Goal: Task Accomplishment & Management: Use online tool/utility

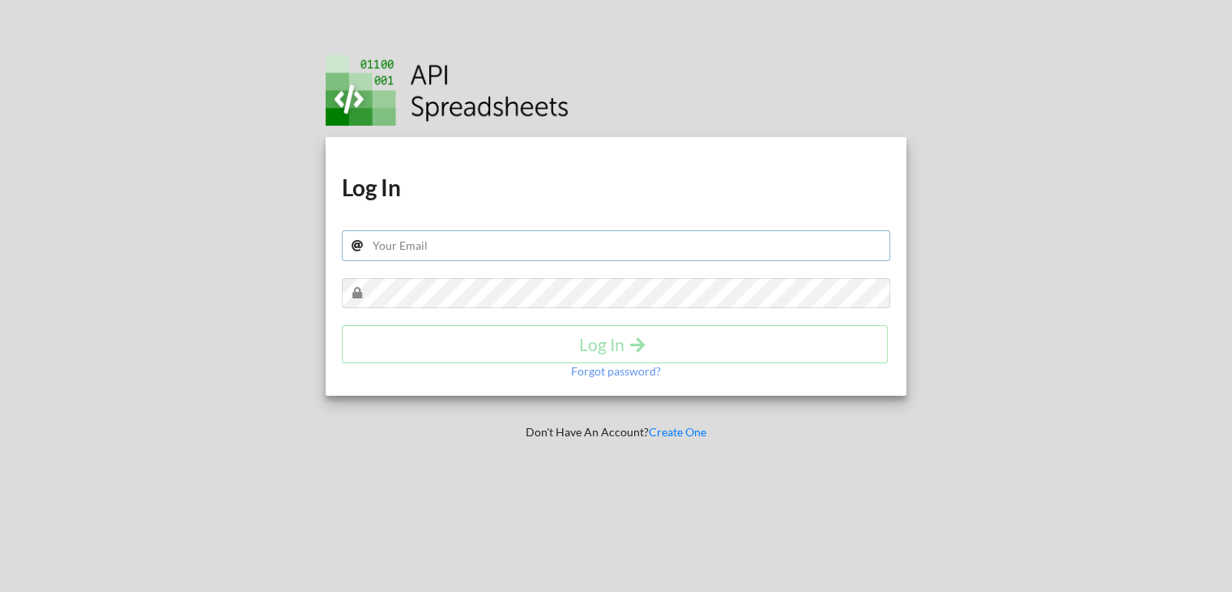
click at [451, 241] on input "text" at bounding box center [616, 245] width 549 height 31
type input "sandy.panchal619@gmail.com"
click at [440, 363] on div "Forgot password?" at bounding box center [616, 371] width 549 height 16
click at [445, 344] on h4 "Log In" at bounding box center [615, 344] width 512 height 20
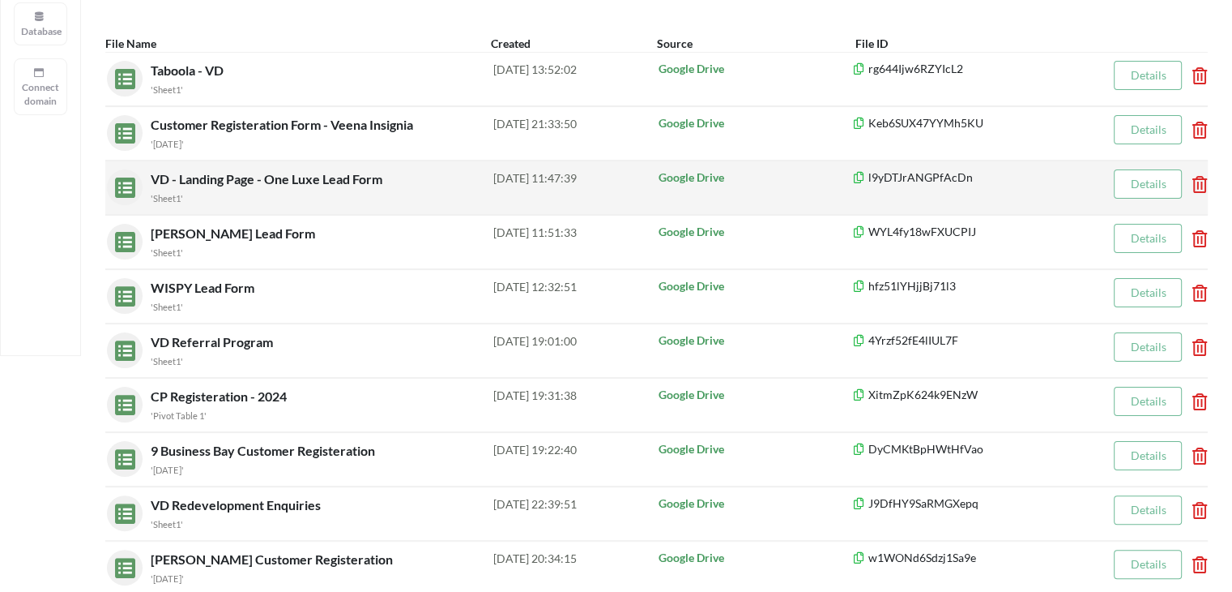
scroll to position [324, 0]
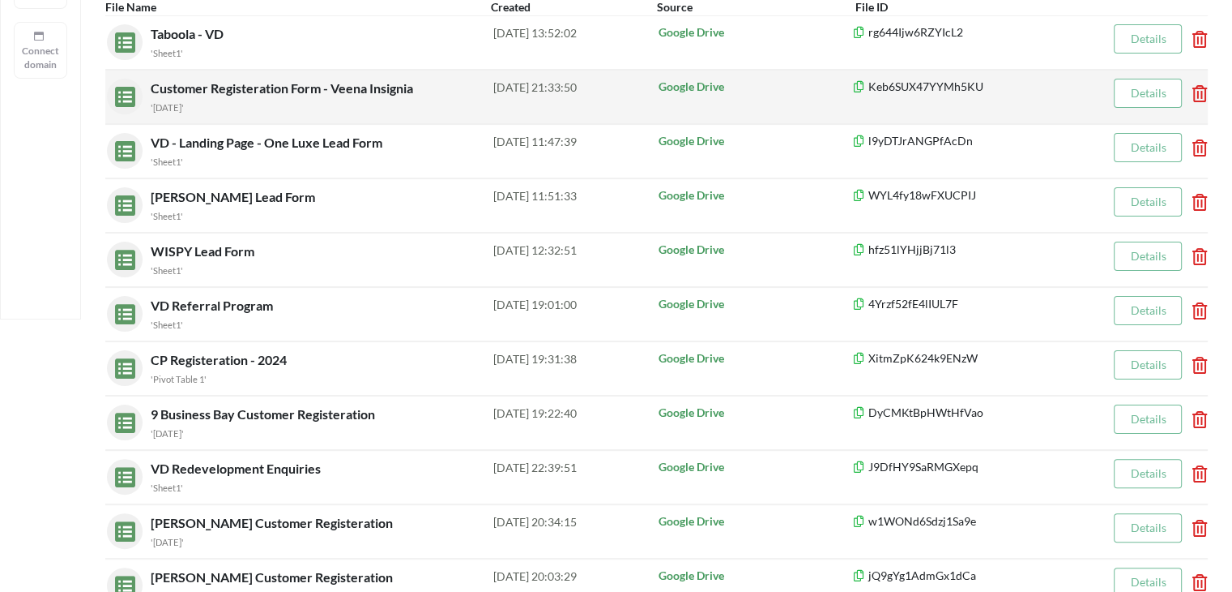
click at [293, 82] on span "Customer Registeration Form - Veena Insignia" at bounding box center [284, 87] width 266 height 15
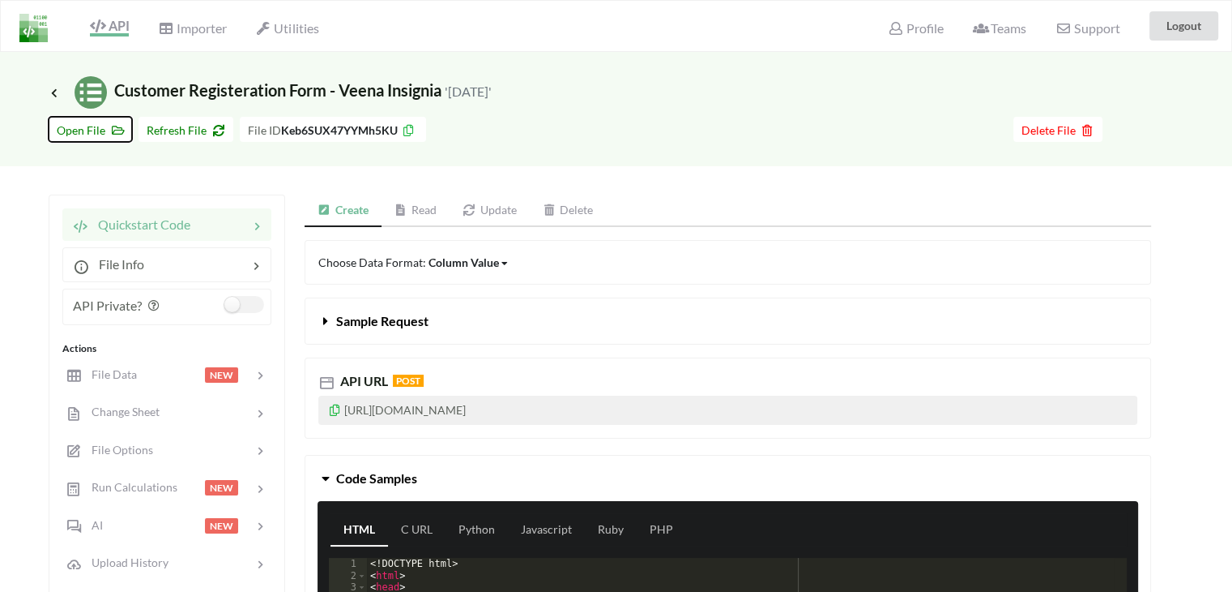
click at [83, 128] on span "Open File" at bounding box center [90, 130] width 67 height 14
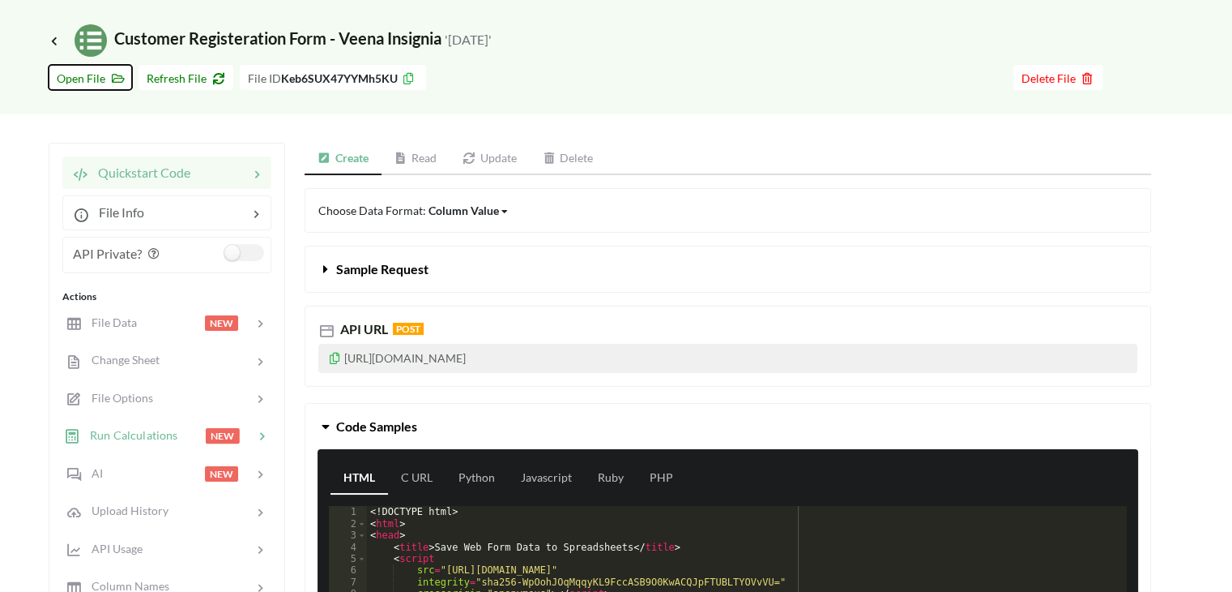
scroll to position [81, 0]
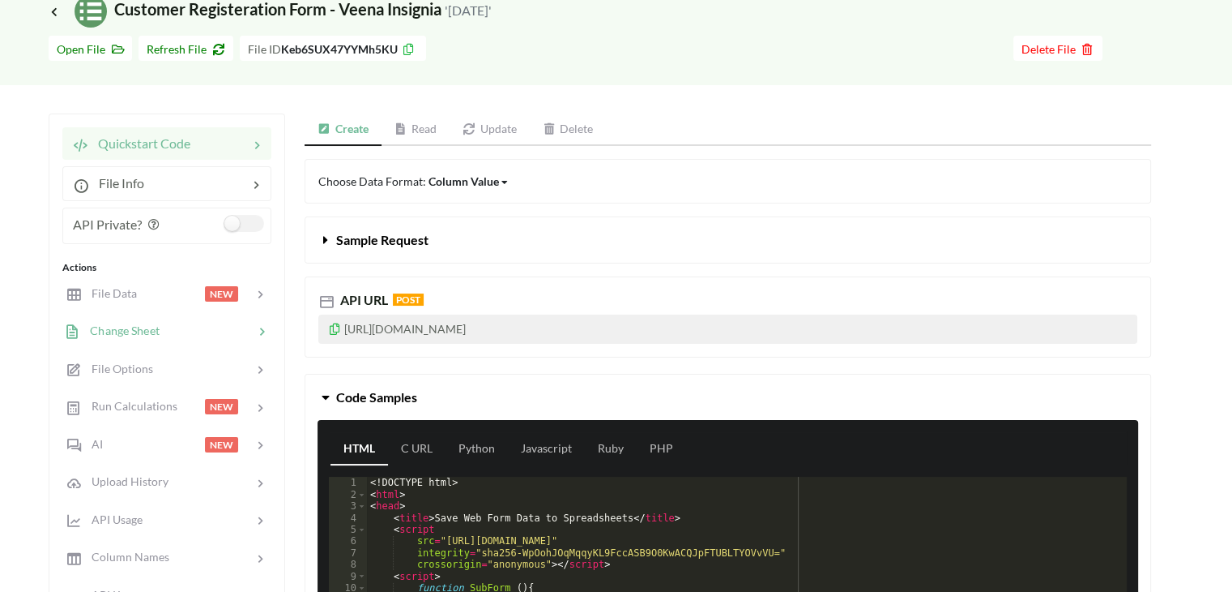
click at [147, 326] on span "Change Sheet" at bounding box center [119, 330] width 79 height 14
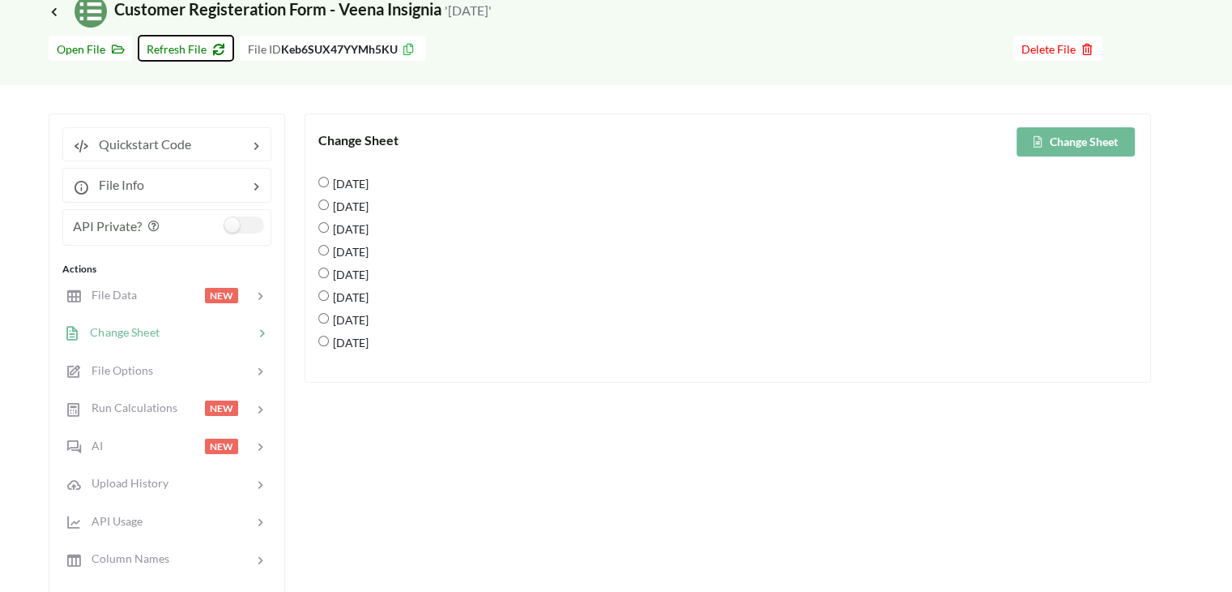
click at [184, 43] on span "Refresh File" at bounding box center [186, 49] width 79 height 14
click at [324, 360] on 2025 "[DATE]" at bounding box center [323, 363] width 11 height 11
radio 2025 "true"
click at [1092, 135] on button "Change Sheet" at bounding box center [1076, 141] width 118 height 29
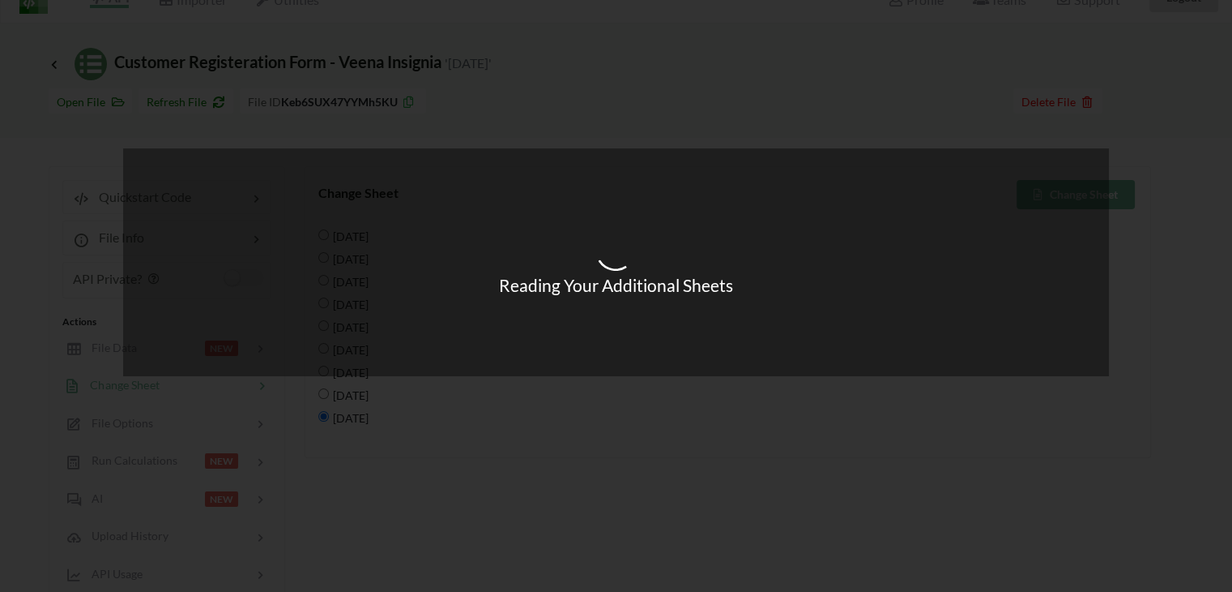
scroll to position [0, 0]
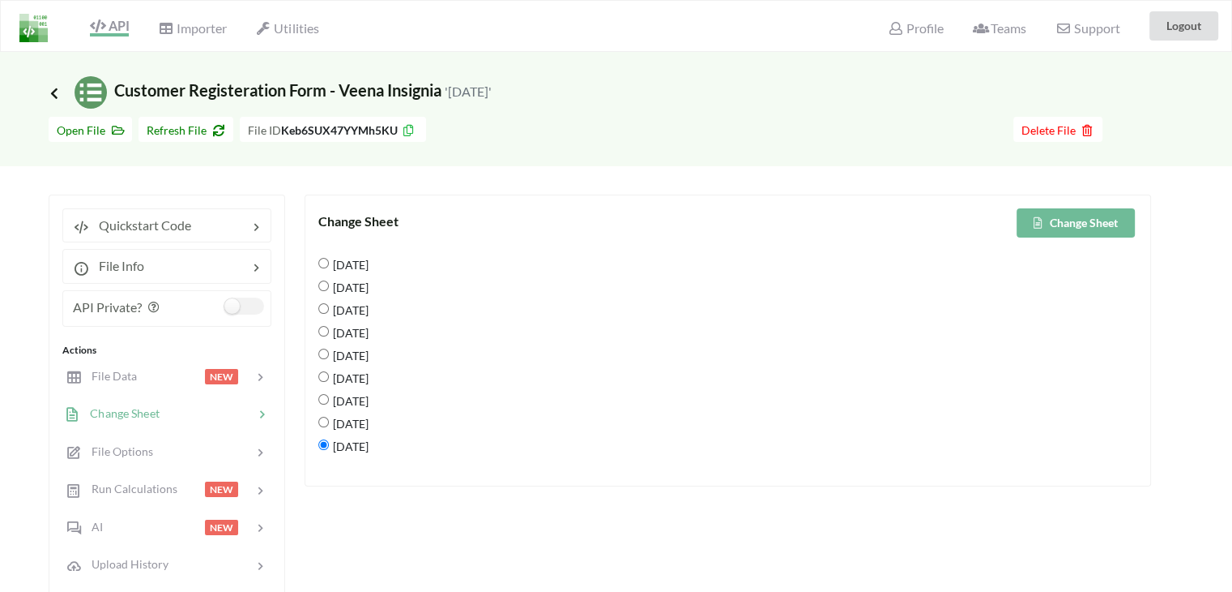
click at [52, 89] on icon at bounding box center [54, 92] width 15 height 13
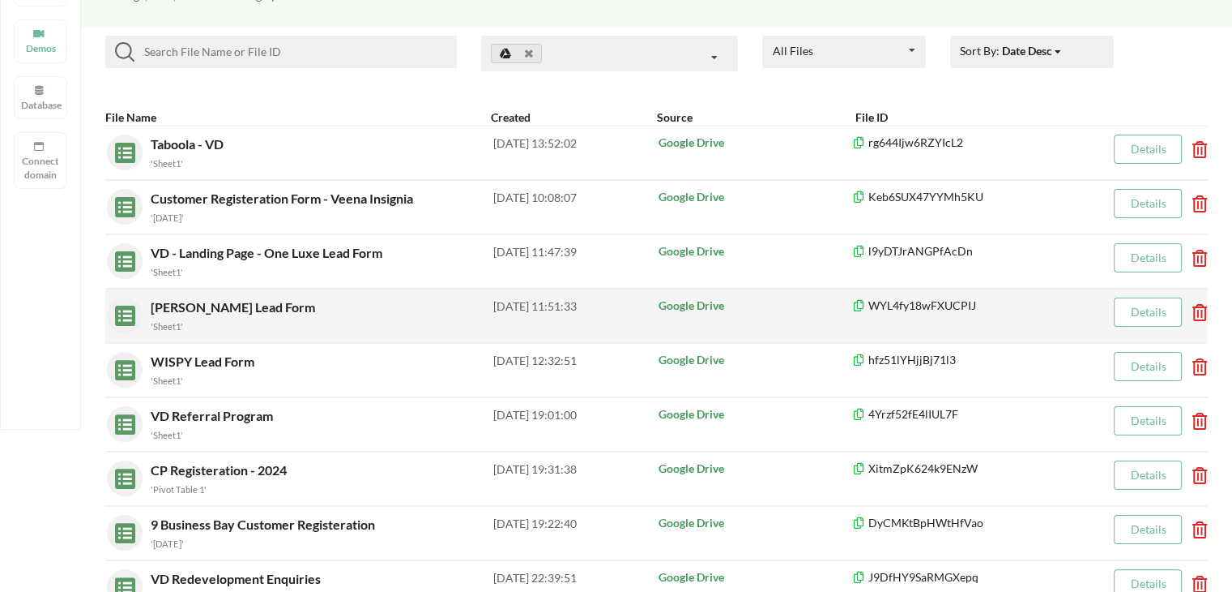
scroll to position [243, 0]
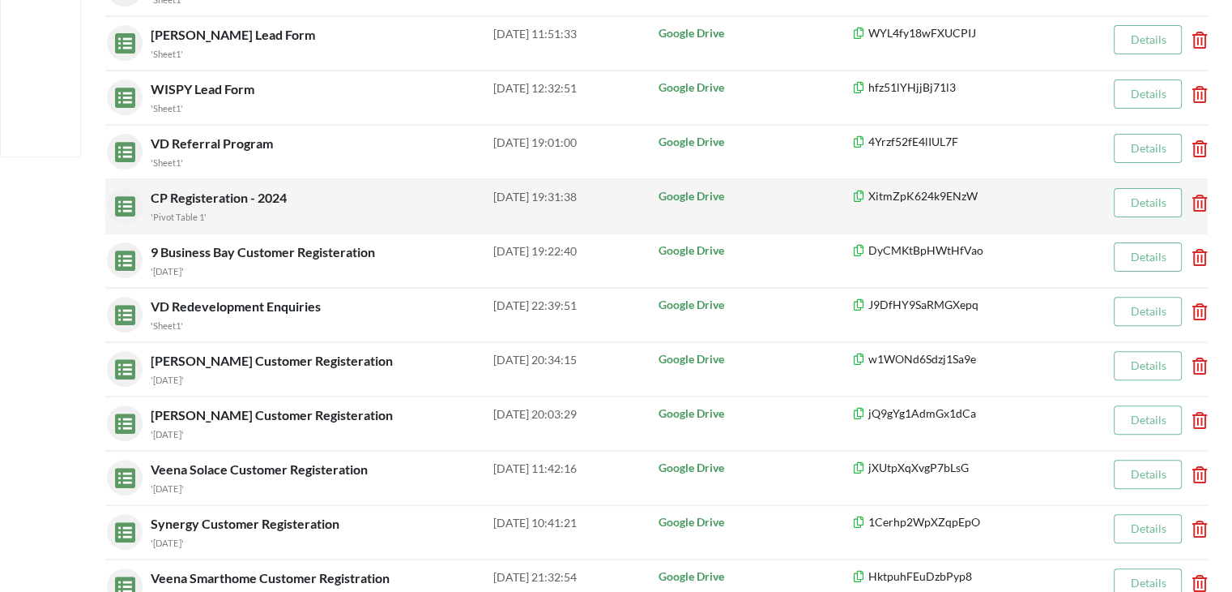
click at [207, 192] on span "CP Registeration - 2024" at bounding box center [220, 197] width 139 height 15
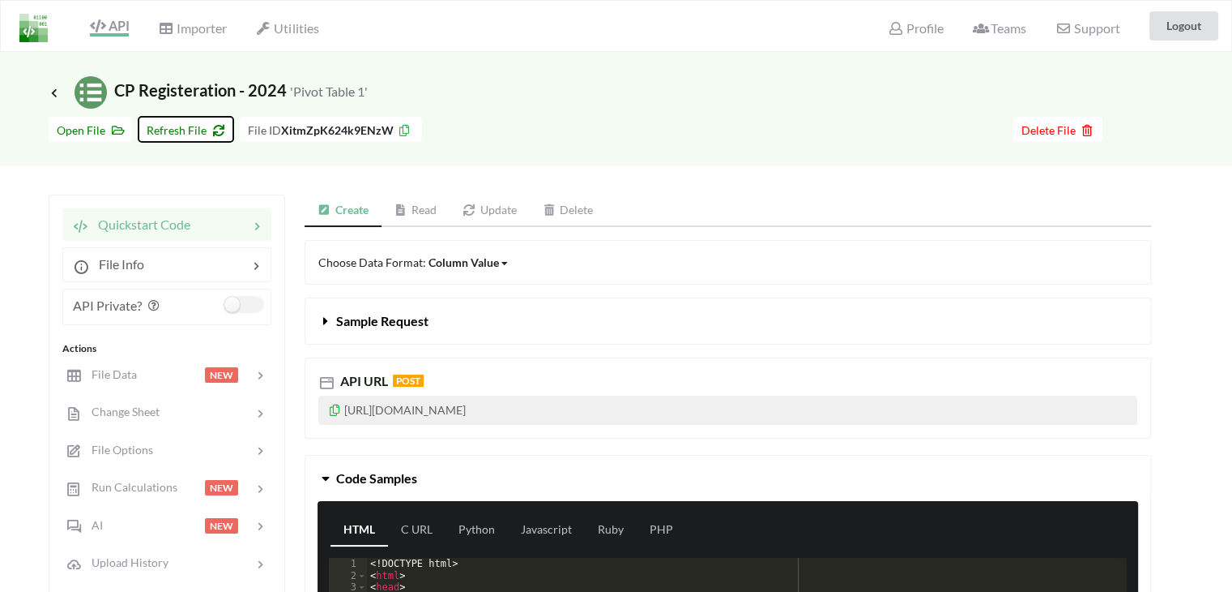
click at [182, 130] on span "Refresh File" at bounding box center [186, 130] width 79 height 14
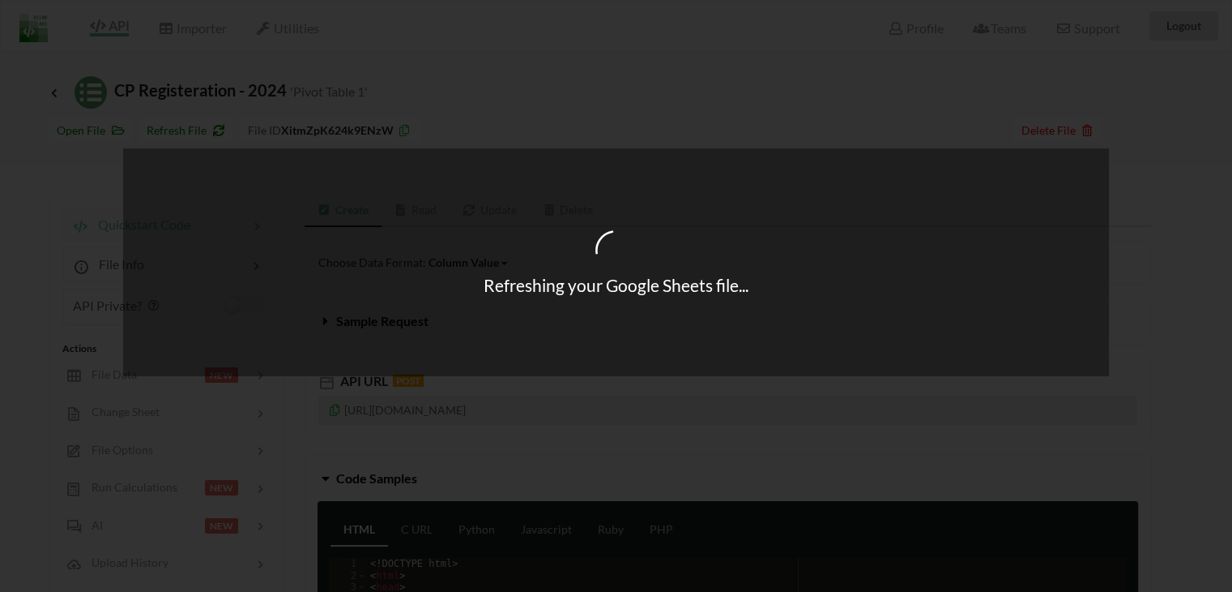
click at [64, 130] on div "Refreshing your Google Sheets file..." at bounding box center [616, 296] width 1232 height 592
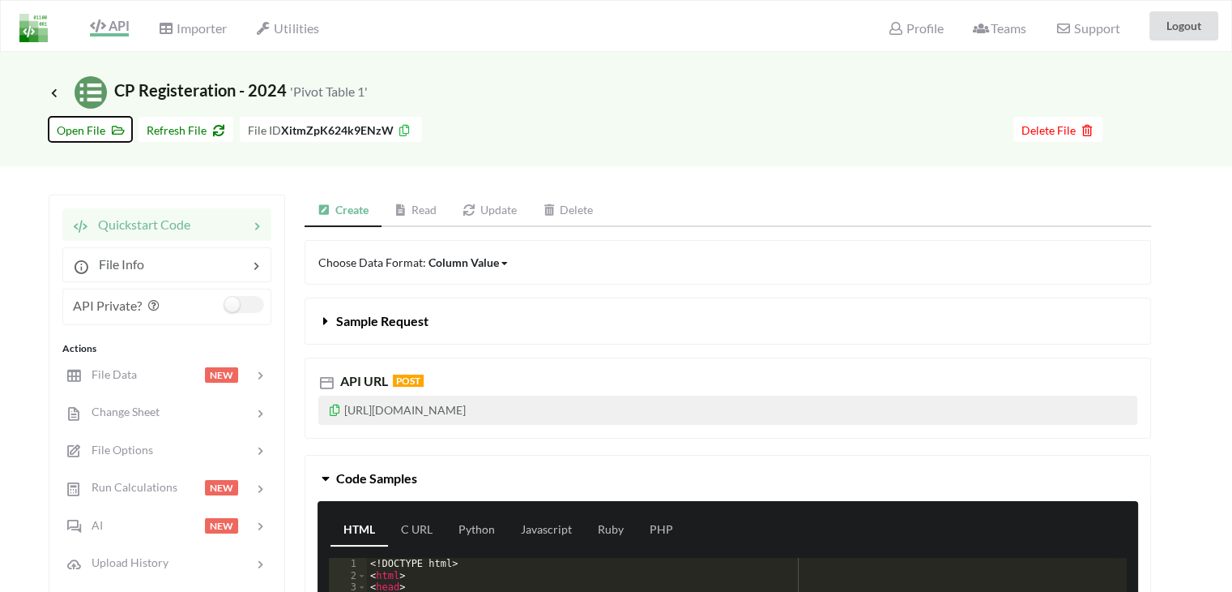
click at [75, 130] on span "Open File" at bounding box center [90, 130] width 67 height 14
click at [54, 92] on icon at bounding box center [54, 92] width 15 height 13
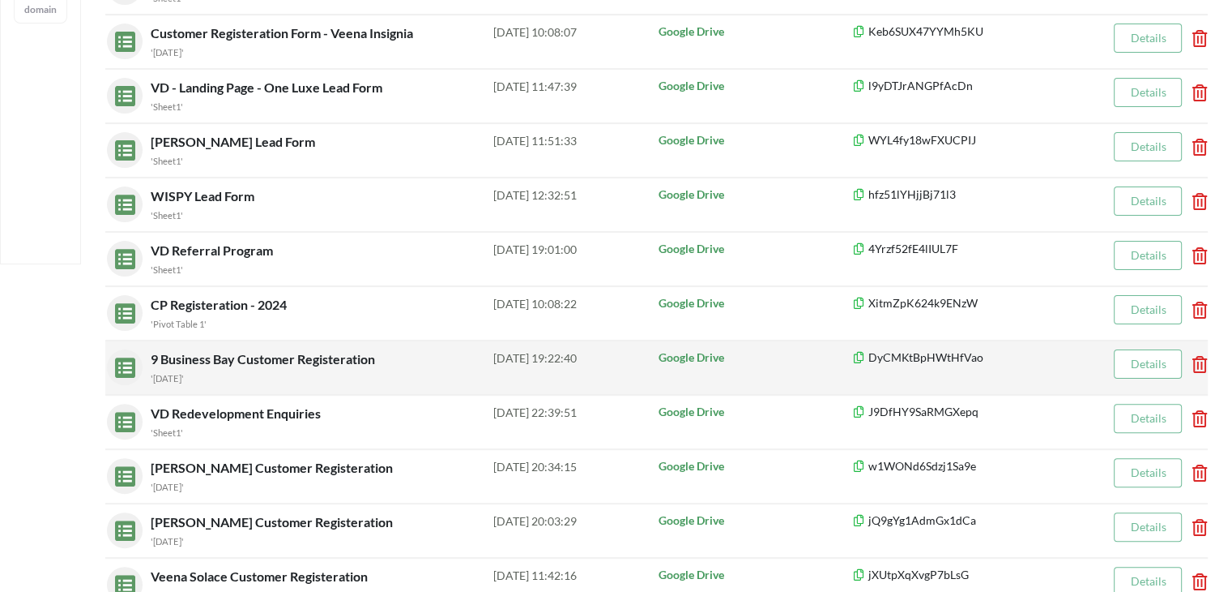
scroll to position [405, 0]
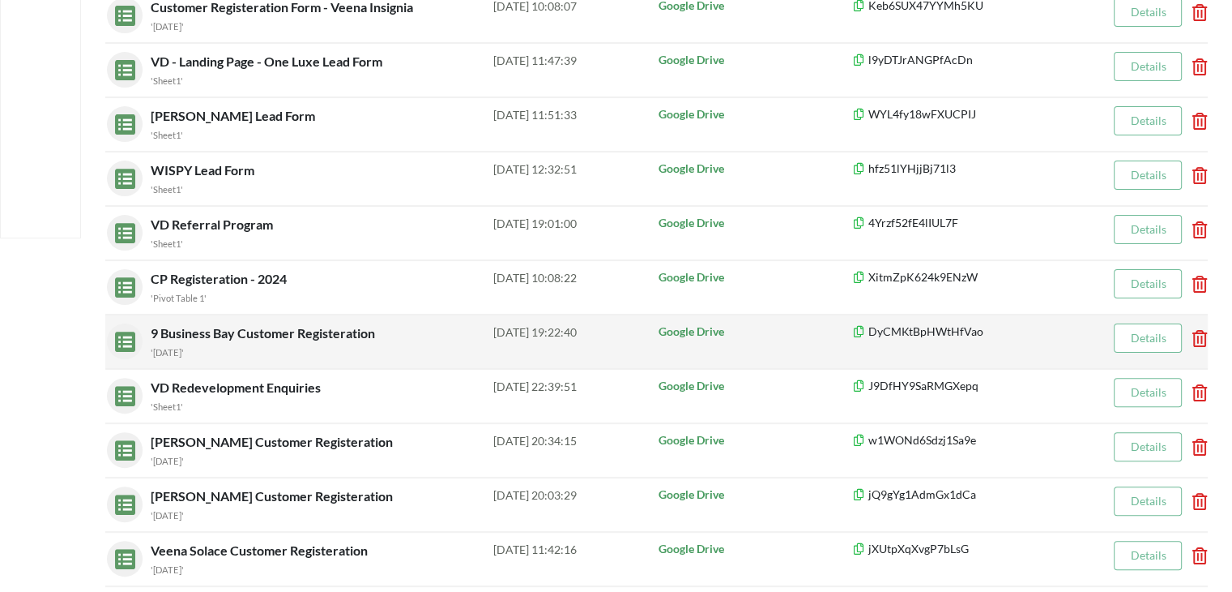
click at [251, 332] on span "9 Business Bay Customer Registeration" at bounding box center [265, 332] width 228 height 15
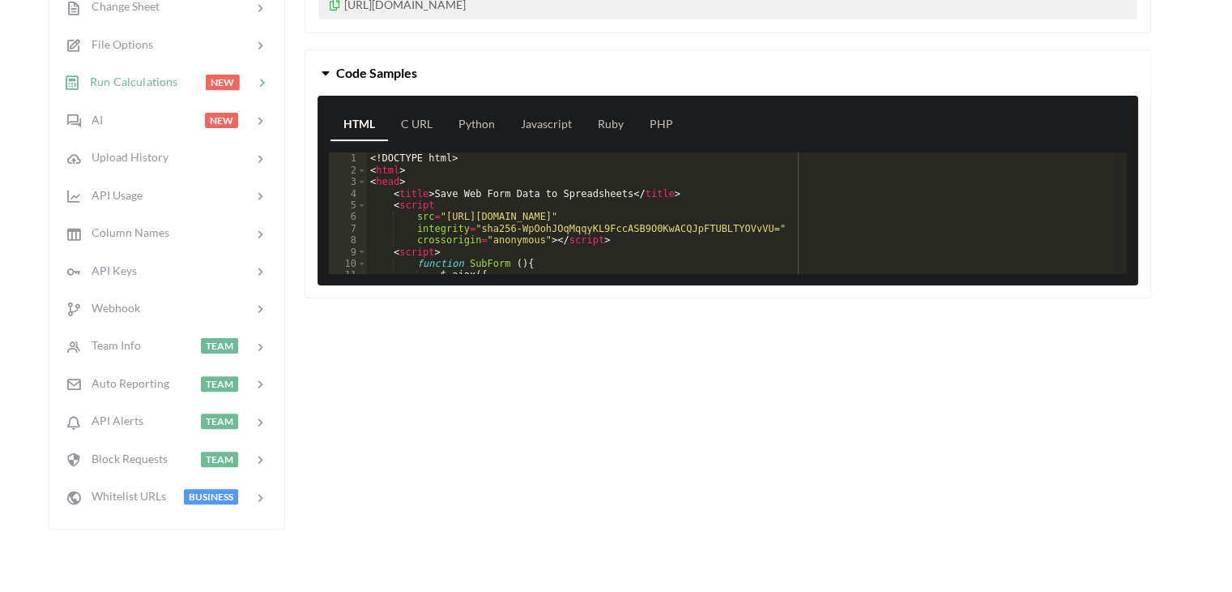
scroll to position [81, 0]
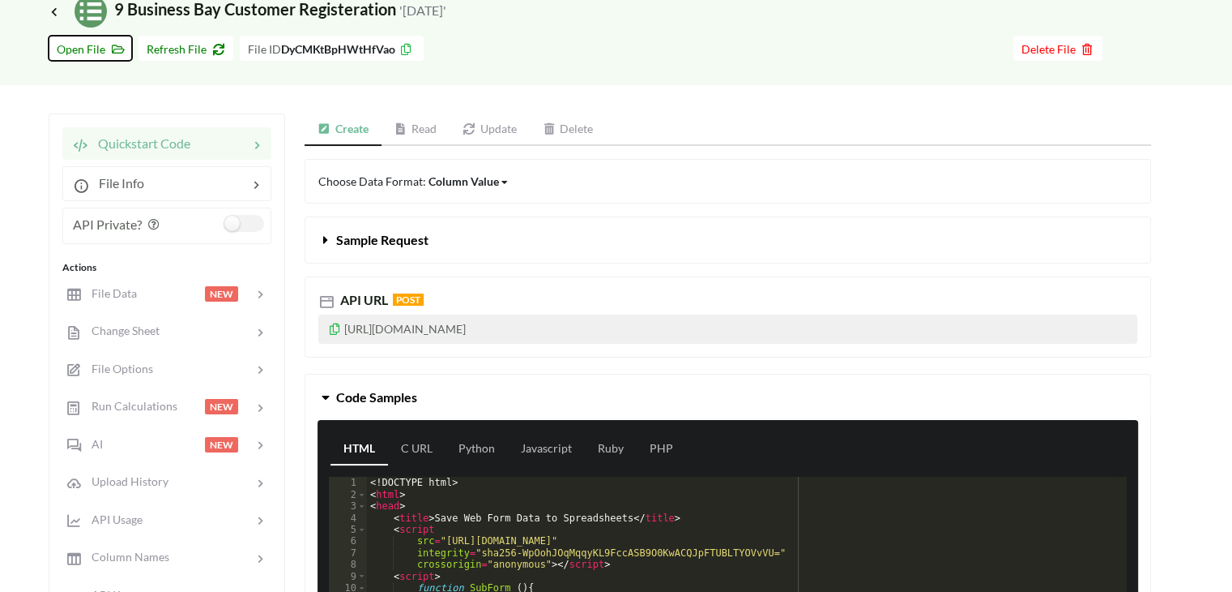
click at [116, 53] on span "Open File" at bounding box center [90, 49] width 67 height 14
click at [135, 330] on span "Change Sheet" at bounding box center [119, 330] width 79 height 14
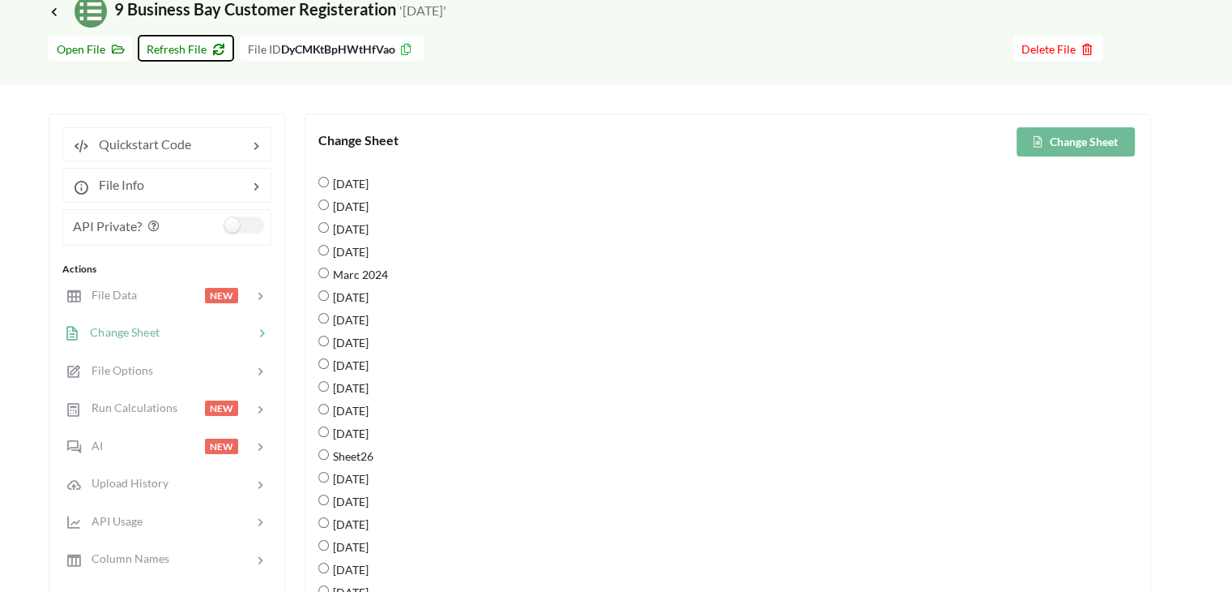
click at [197, 45] on span "Refresh File" at bounding box center [186, 49] width 79 height 14
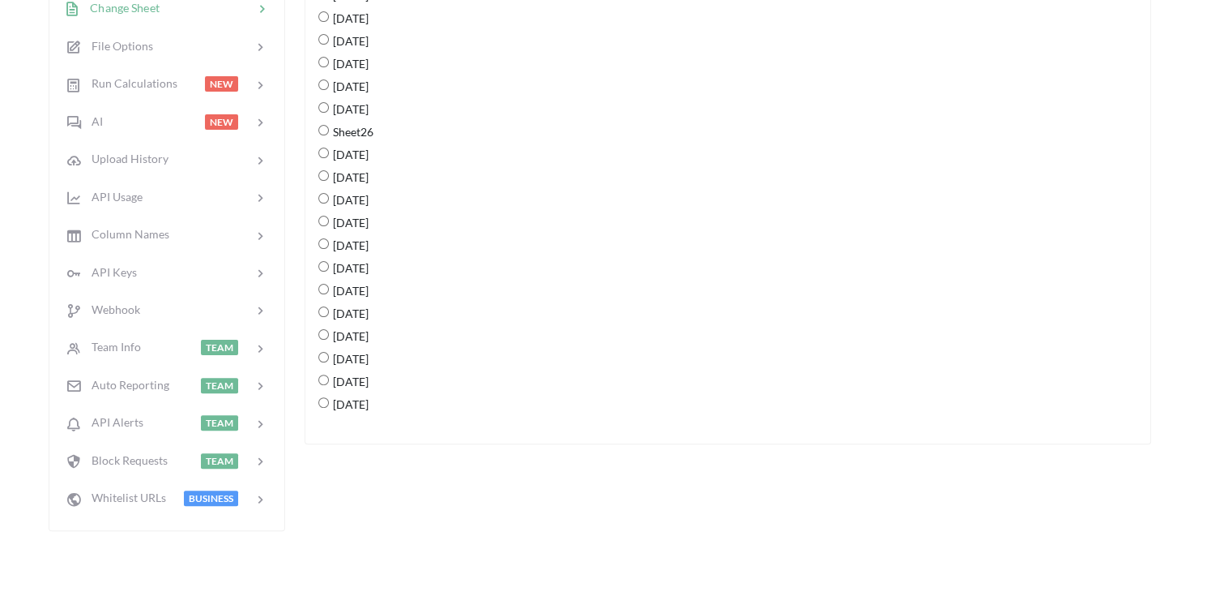
scroll to position [486, 0]
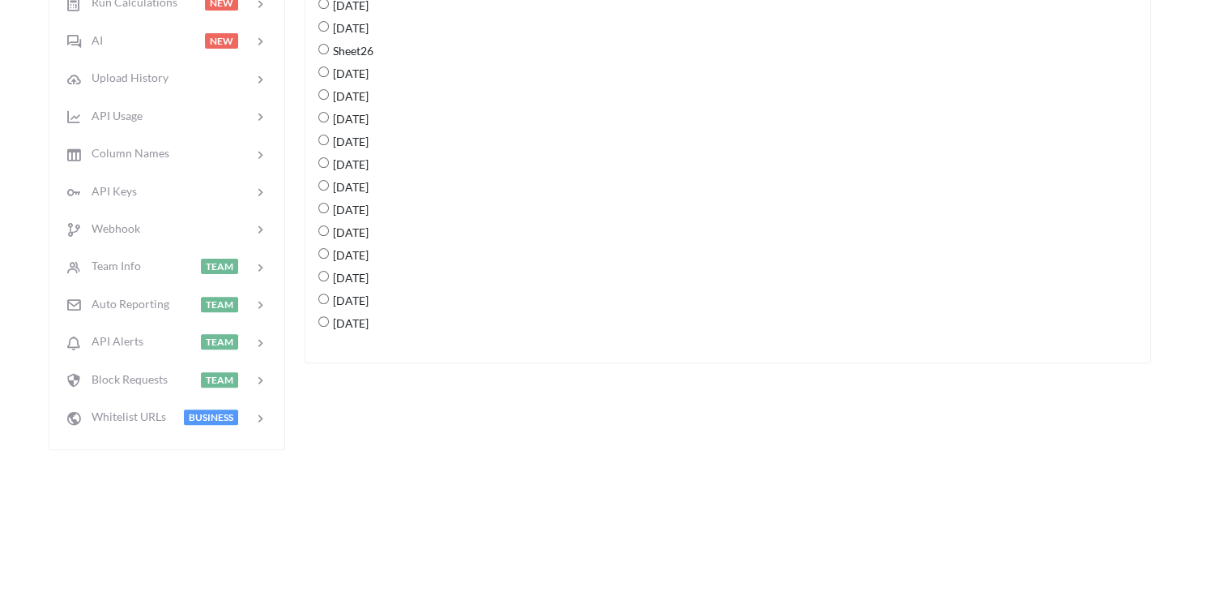
click at [322, 320] on 2025 "[DATE]" at bounding box center [323, 321] width 11 height 11
radio 2025 "true"
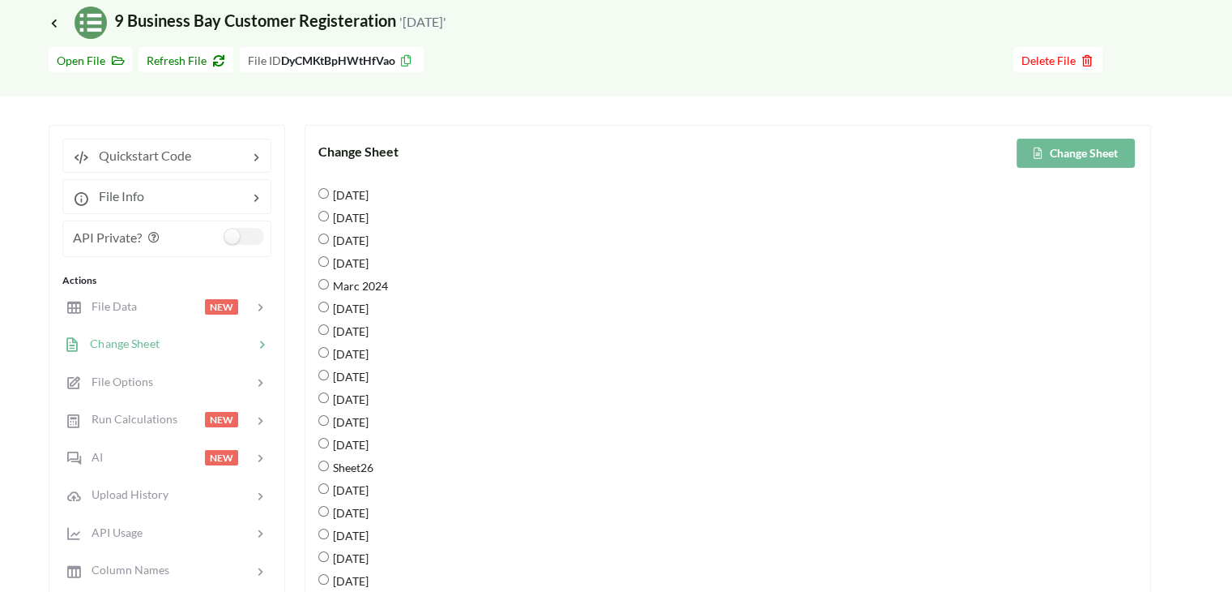
scroll to position [0, 0]
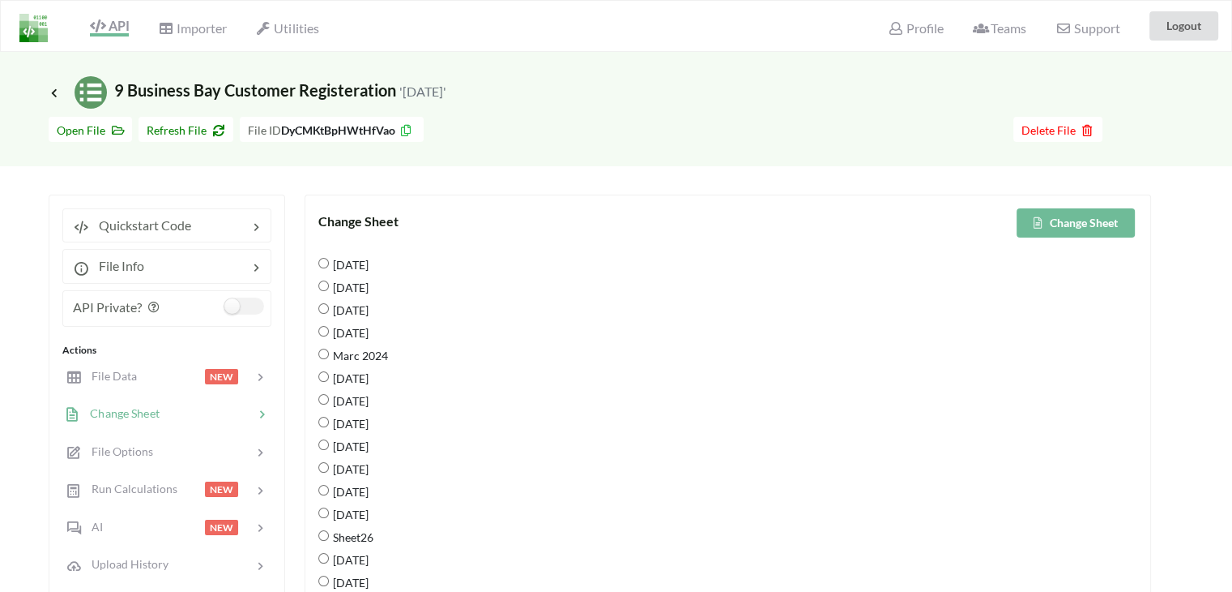
click at [1042, 235] on button "Change Sheet" at bounding box center [1076, 222] width 118 height 29
click at [1099, 218] on button "Change Sheet" at bounding box center [1076, 222] width 118 height 29
click at [49, 96] on icon at bounding box center [54, 92] width 15 height 13
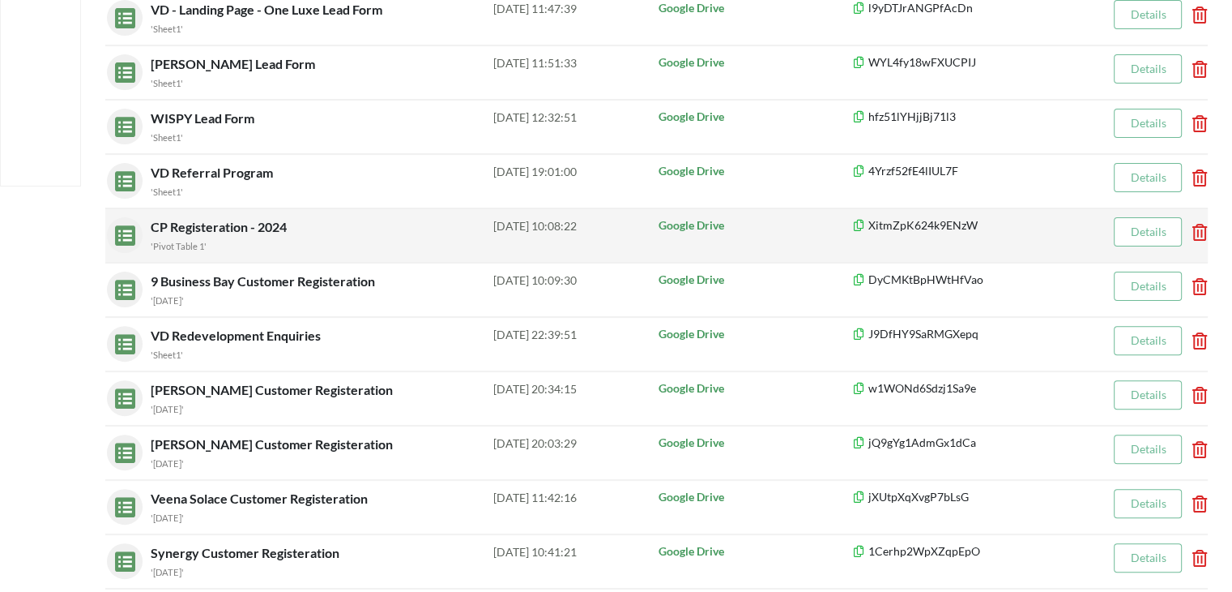
scroll to position [486, 0]
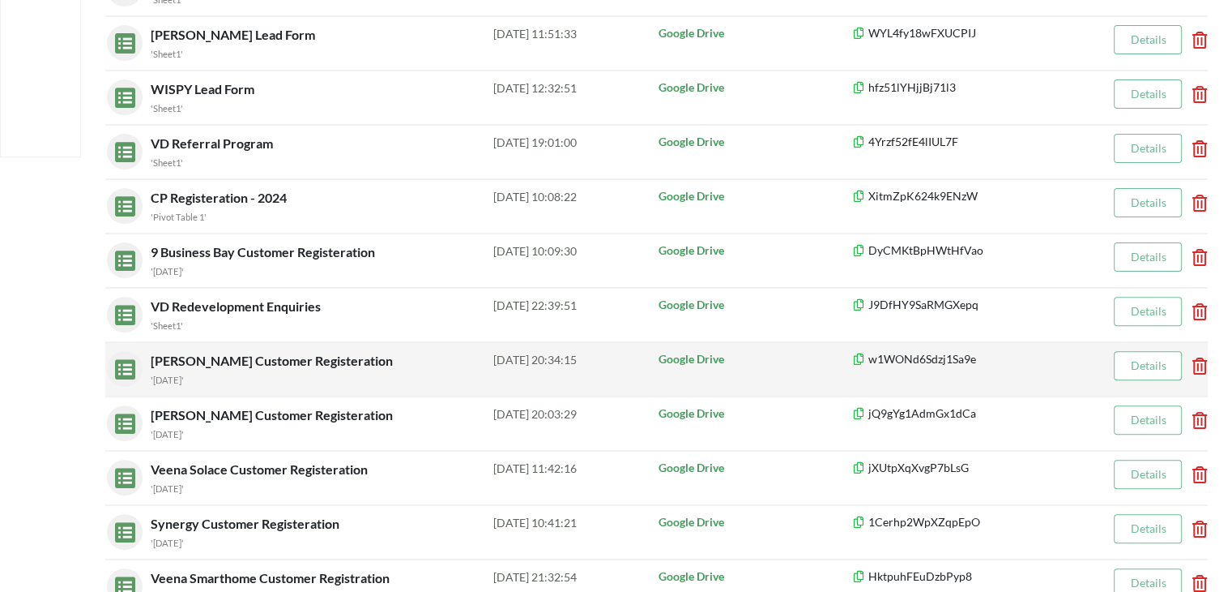
click at [270, 366] on span "[PERSON_NAME] Customer Registeration" at bounding box center [274, 359] width 246 height 15
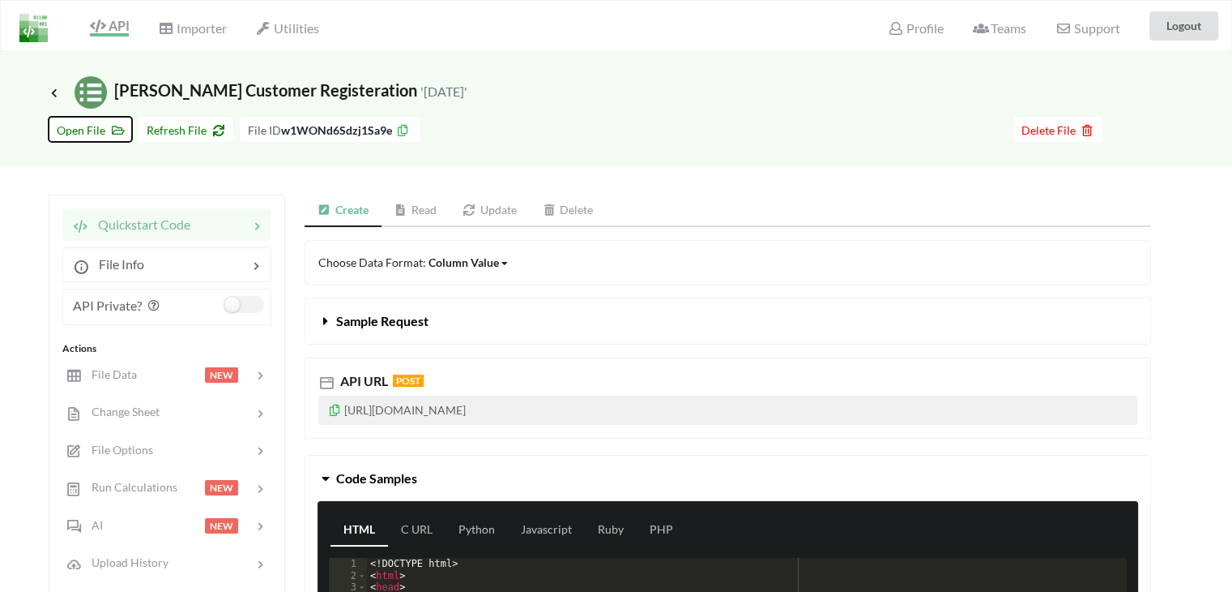
click at [67, 133] on span "Open File" at bounding box center [90, 130] width 67 height 14
click at [156, 130] on span "Refresh File" at bounding box center [186, 130] width 79 height 14
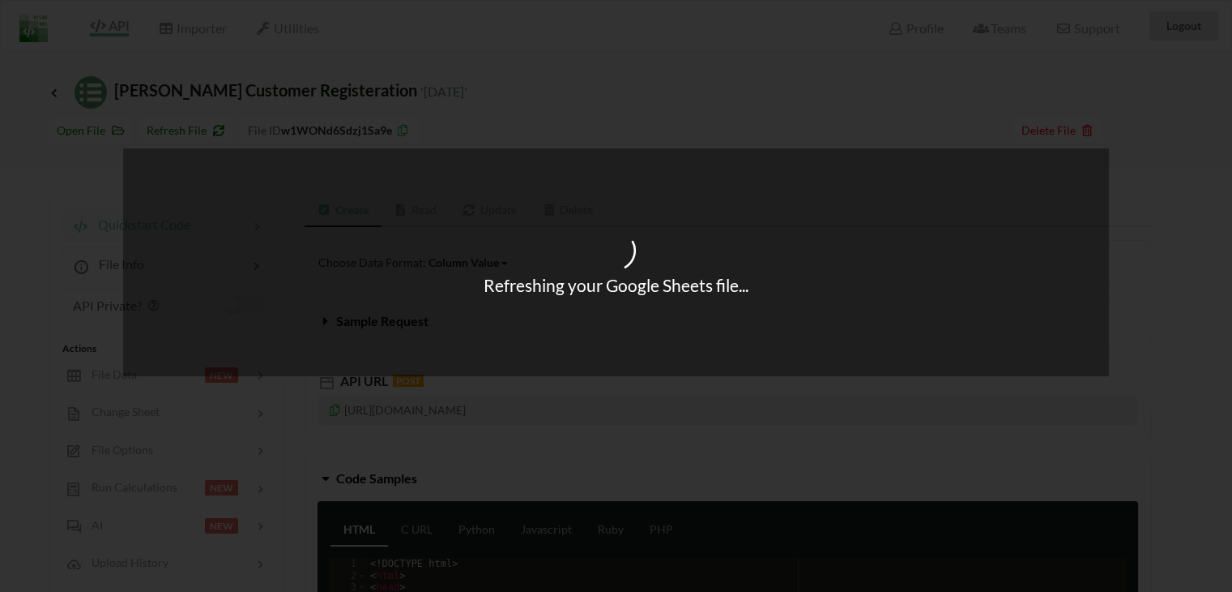
click at [113, 418] on div "Refreshing your Google Sheets file..." at bounding box center [616, 296] width 1232 height 592
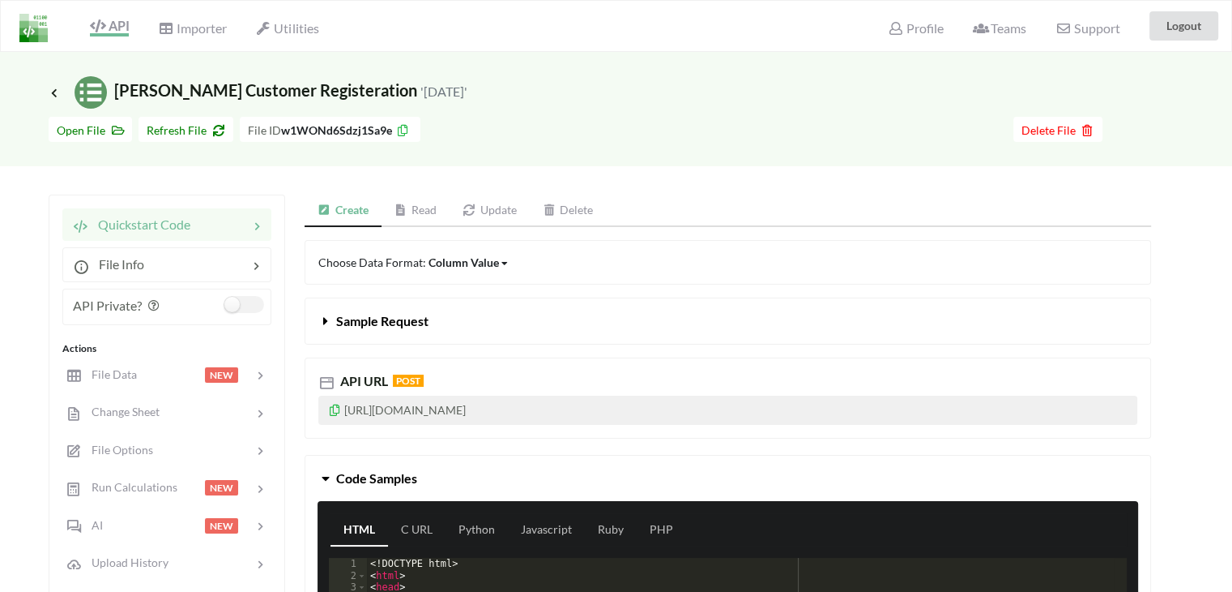
click at [113, 408] on span "Change Sheet" at bounding box center [121, 411] width 78 height 14
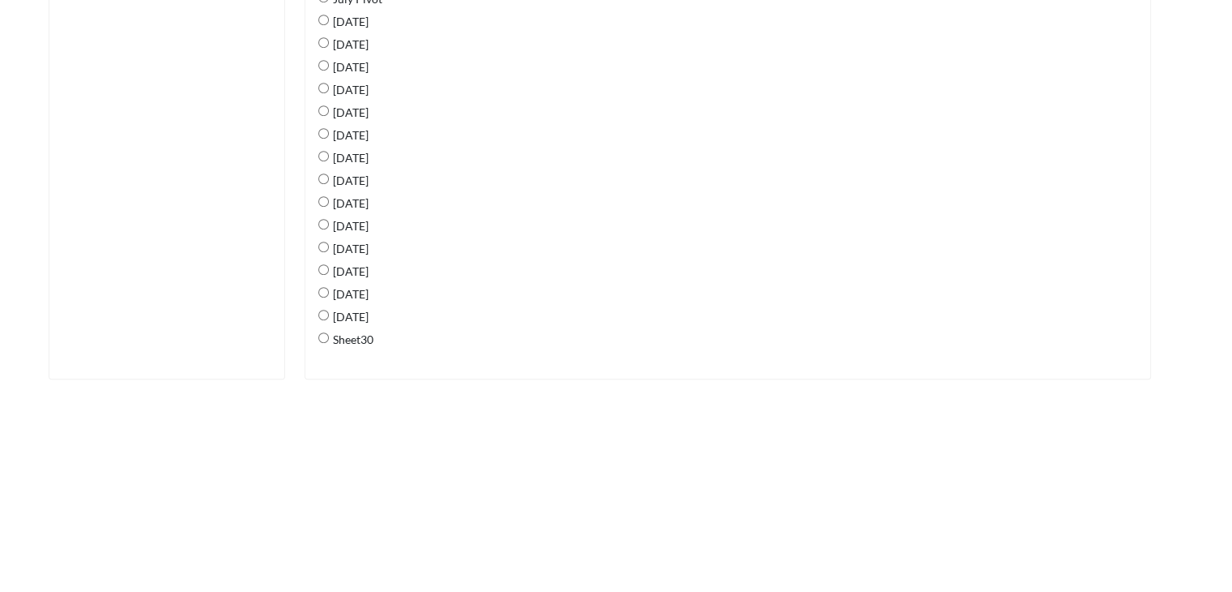
scroll to position [1134, 0]
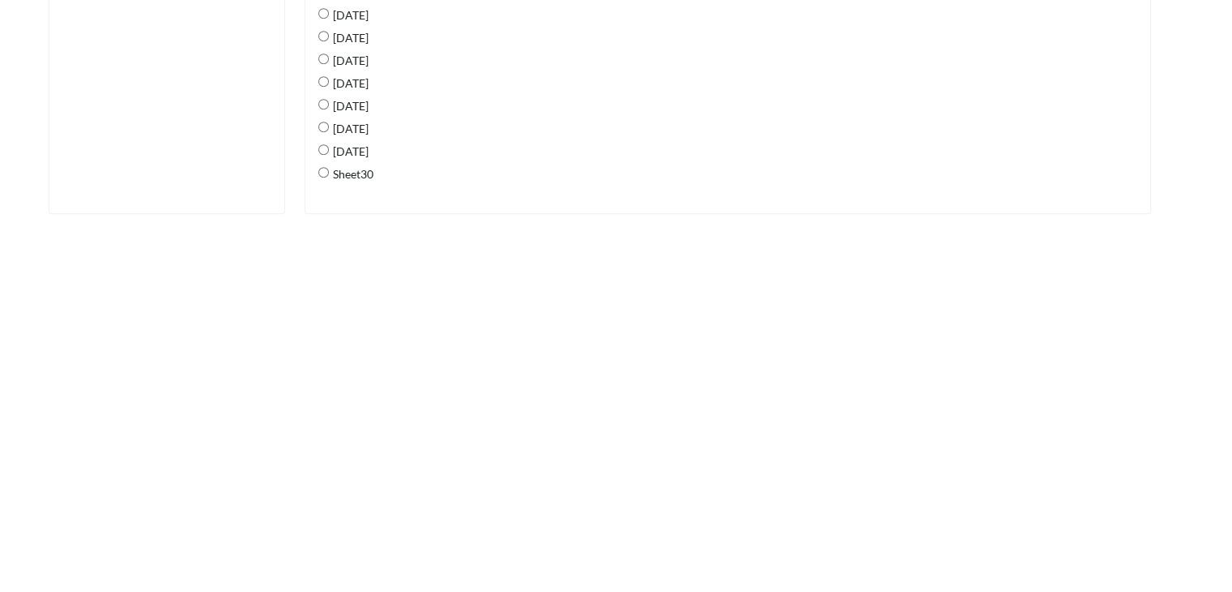
click at [324, 148] on 2025 "[DATE]" at bounding box center [323, 149] width 11 height 11
radio 2025 "true"
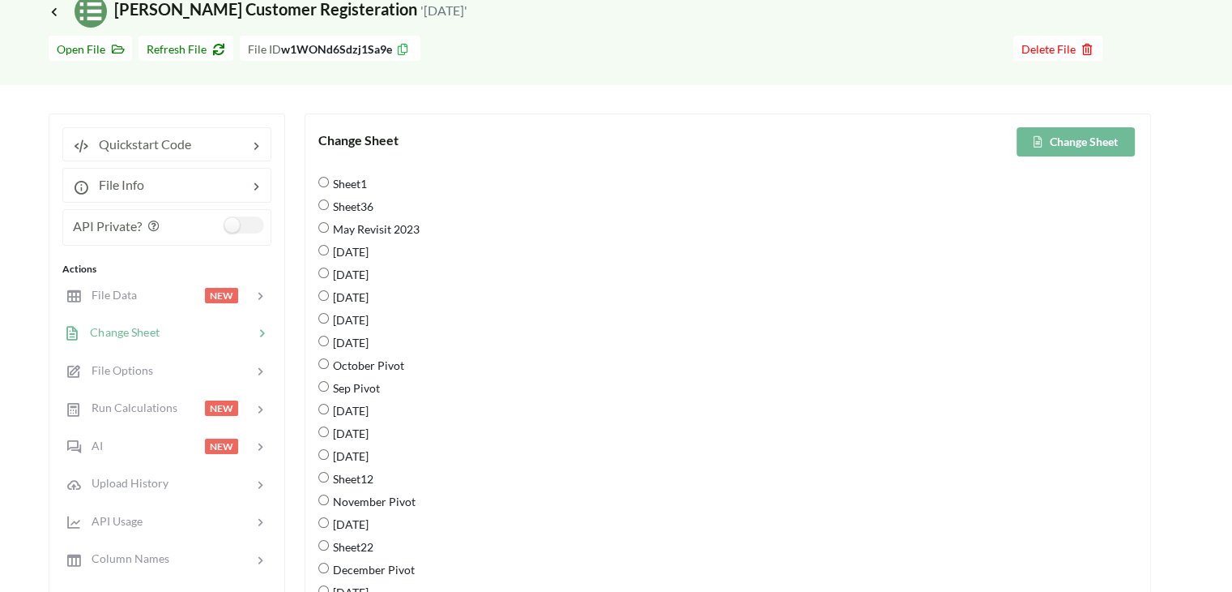
scroll to position [0, 0]
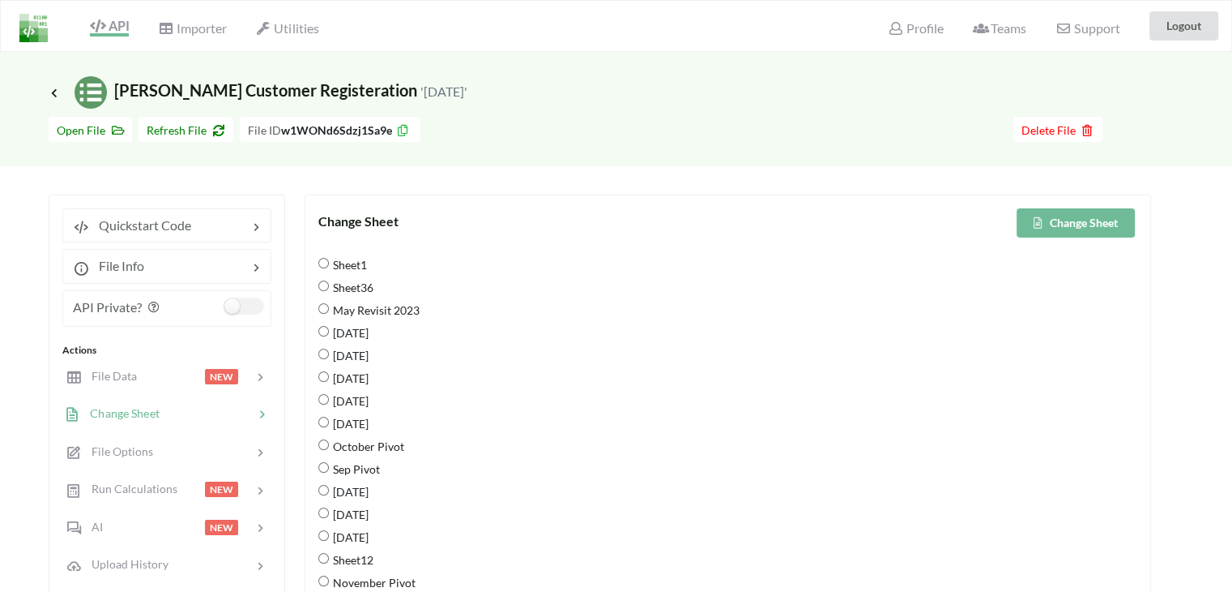
click at [1074, 208] on button "Change Sheet" at bounding box center [1076, 222] width 118 height 29
click at [52, 92] on icon at bounding box center [54, 92] width 15 height 13
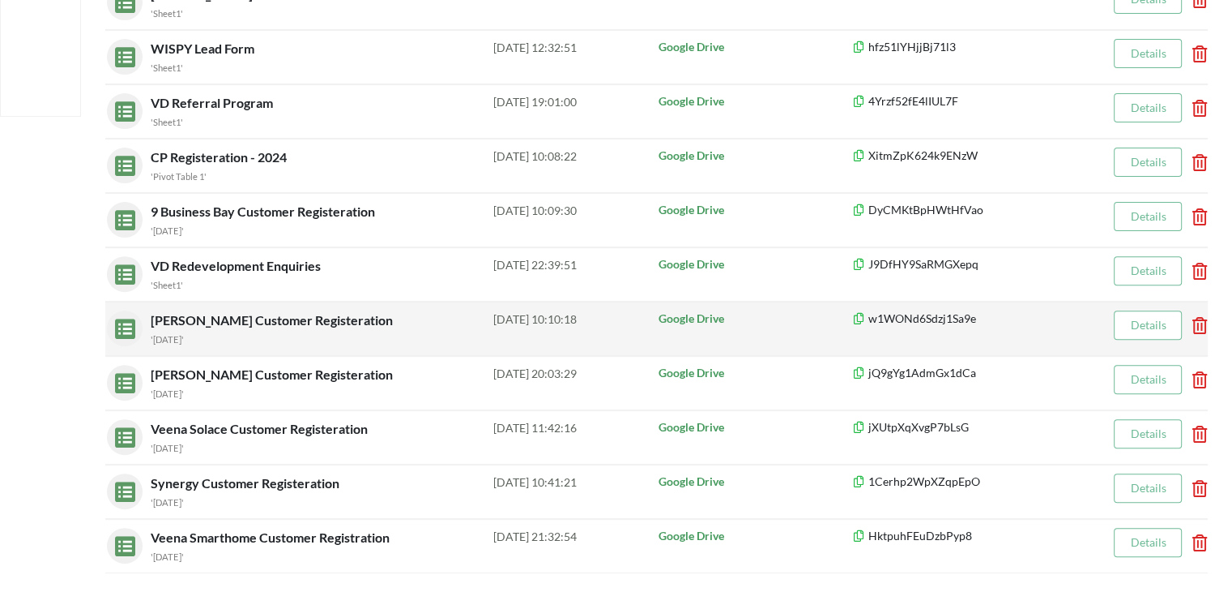
scroll to position [567, 0]
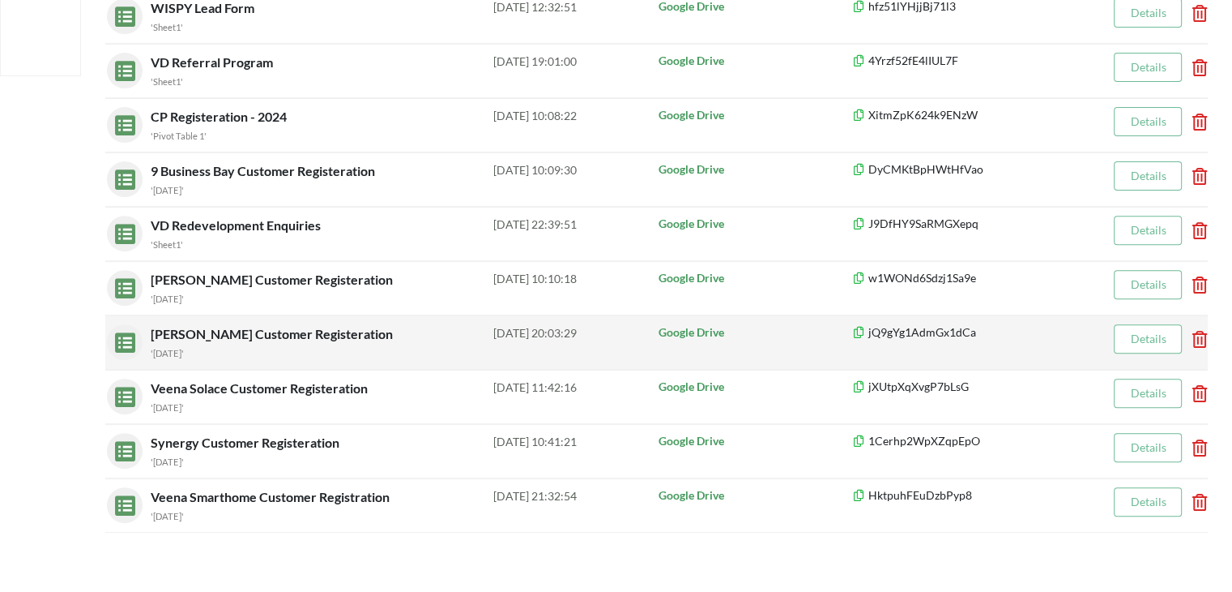
click at [257, 331] on span "[PERSON_NAME] Customer Registeration" at bounding box center [274, 333] width 246 height 15
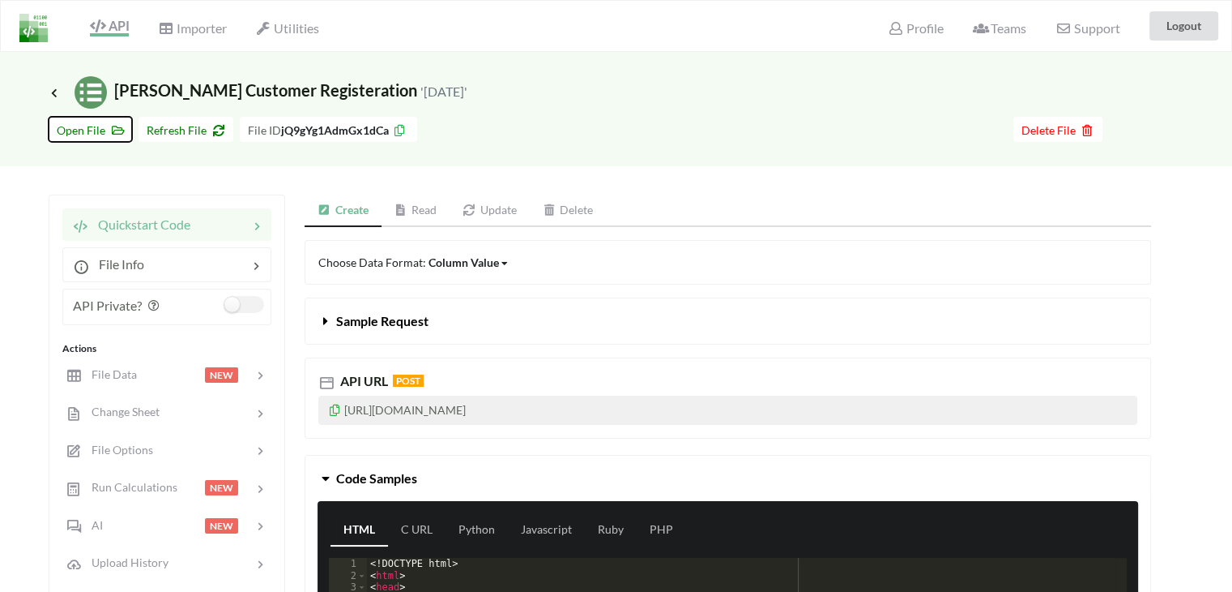
click at [52, 126] on button "Open File" at bounding box center [90, 129] width 83 height 25
click at [203, 127] on span "Refresh File" at bounding box center [186, 130] width 79 height 14
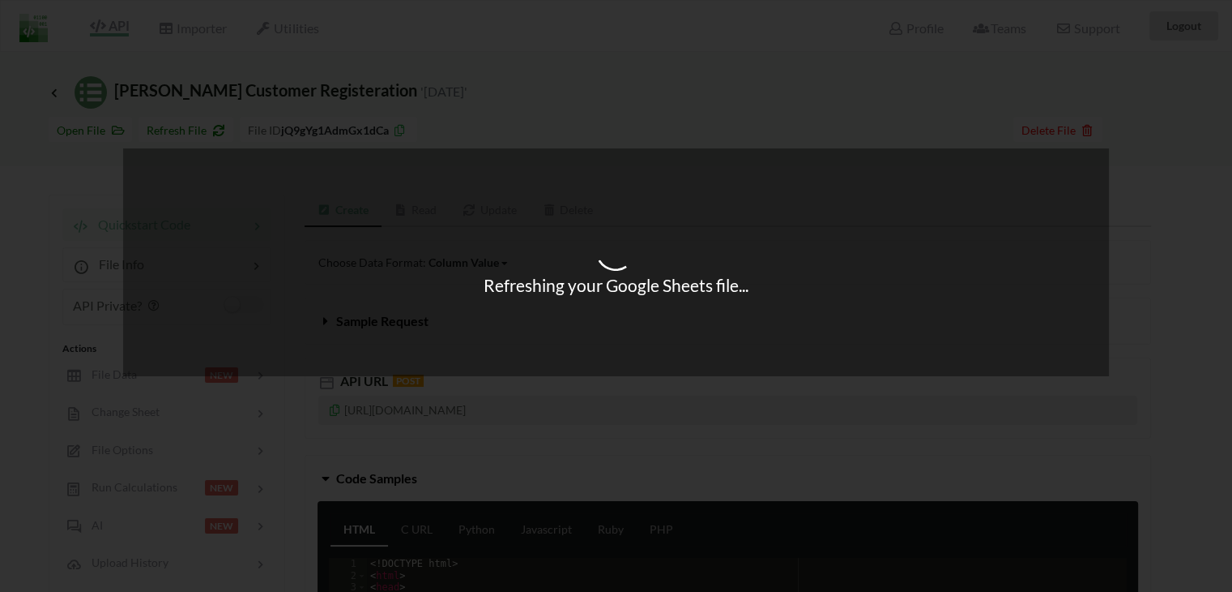
click at [136, 416] on div "Refreshing your Google Sheets file..." at bounding box center [616, 296] width 1232 height 592
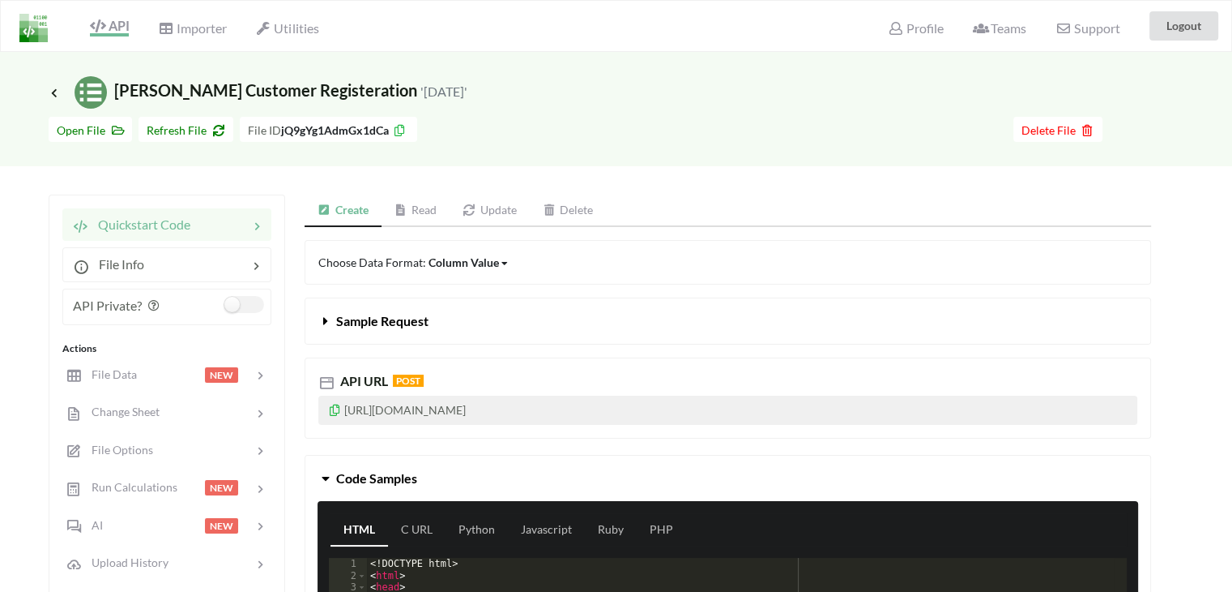
click at [136, 416] on span "Change Sheet" at bounding box center [121, 411] width 78 height 14
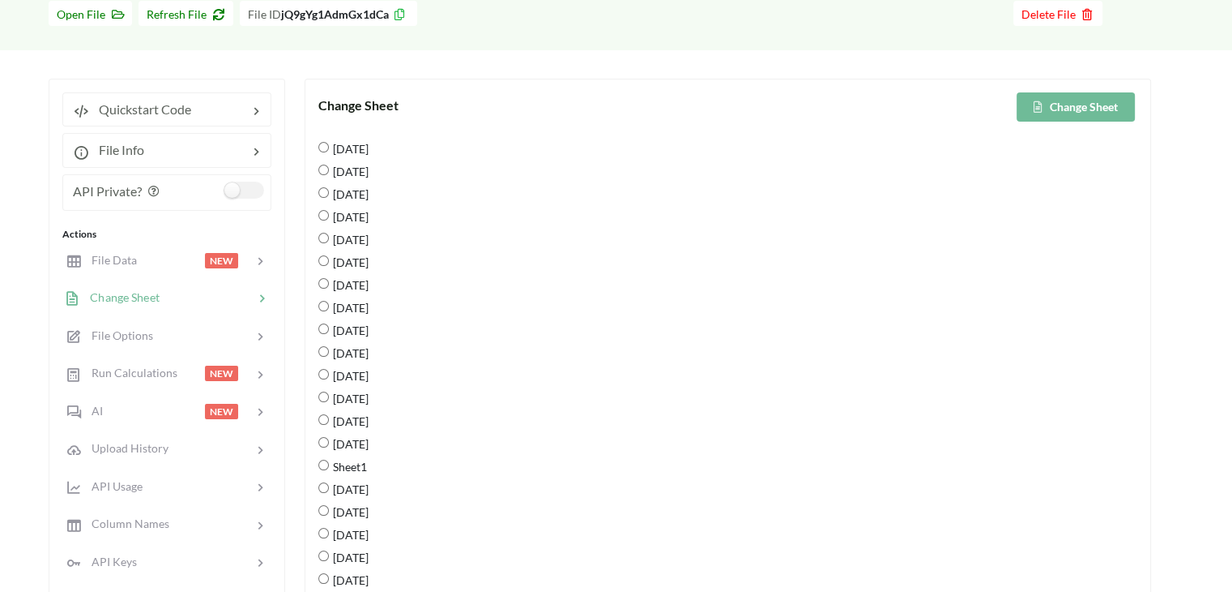
scroll to position [243, 0]
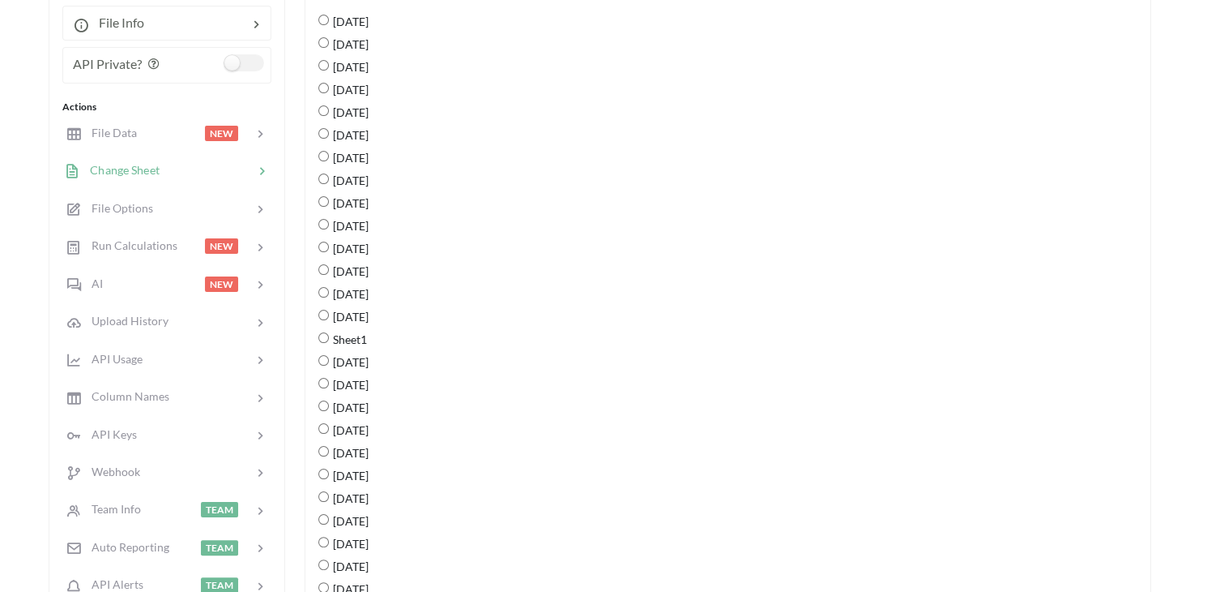
click at [348, 199] on span "[DATE]" at bounding box center [349, 203] width 40 height 34
click at [329, 199] on 2025 "[DATE]" at bounding box center [323, 201] width 11 height 11
radio 2025 "true"
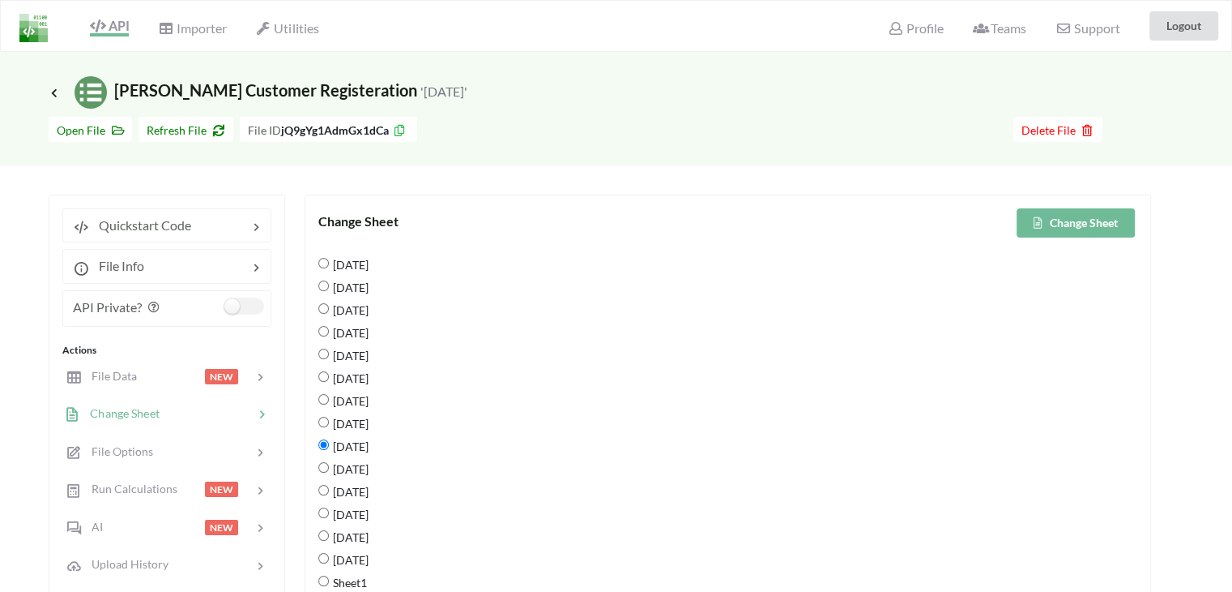
click at [1057, 215] on button "Change Sheet" at bounding box center [1076, 222] width 118 height 29
click at [58, 96] on span "Icon Link" at bounding box center [56, 93] width 15 height 12
click at [55, 95] on icon at bounding box center [54, 92] width 15 height 13
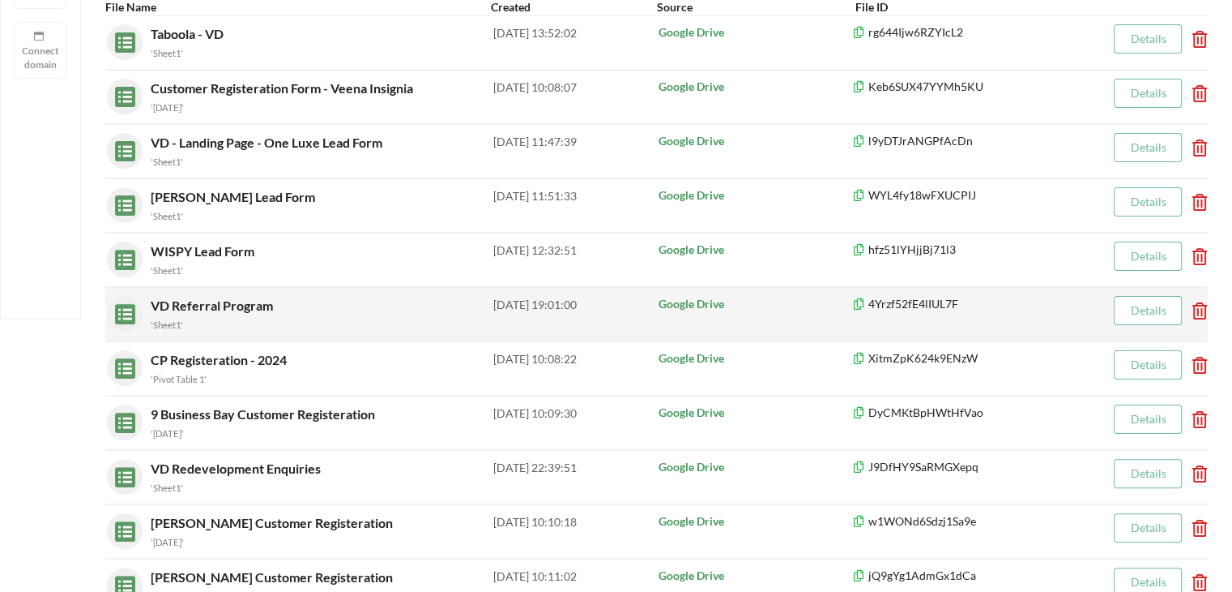
scroll to position [648, 0]
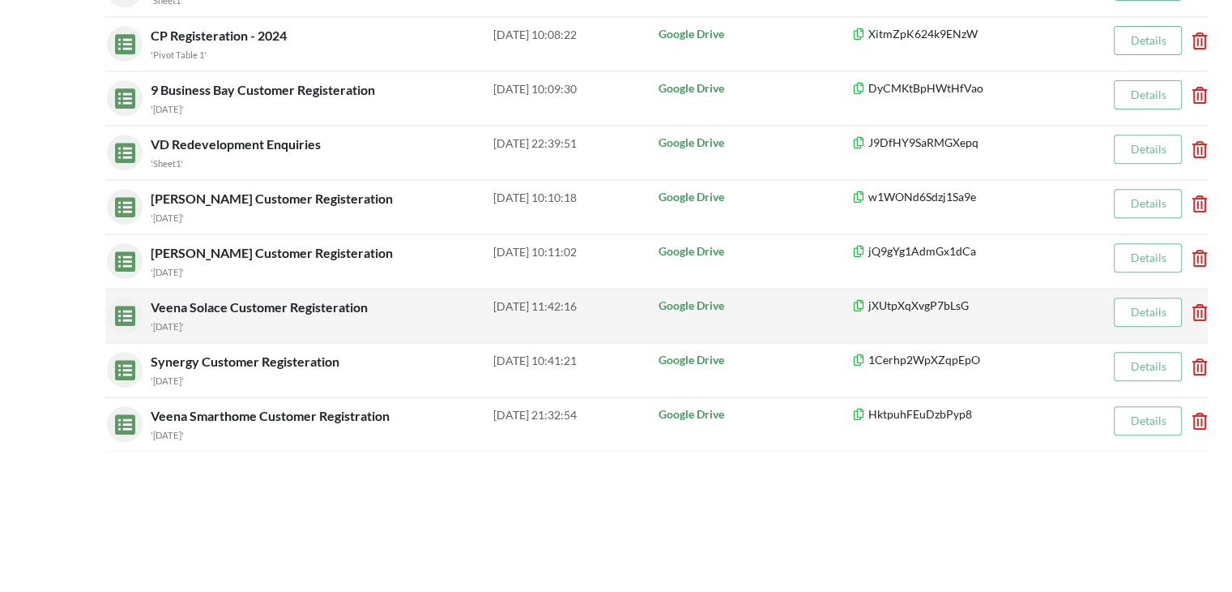
click at [218, 305] on span "Veena Solace Customer Registeration" at bounding box center [261, 306] width 220 height 15
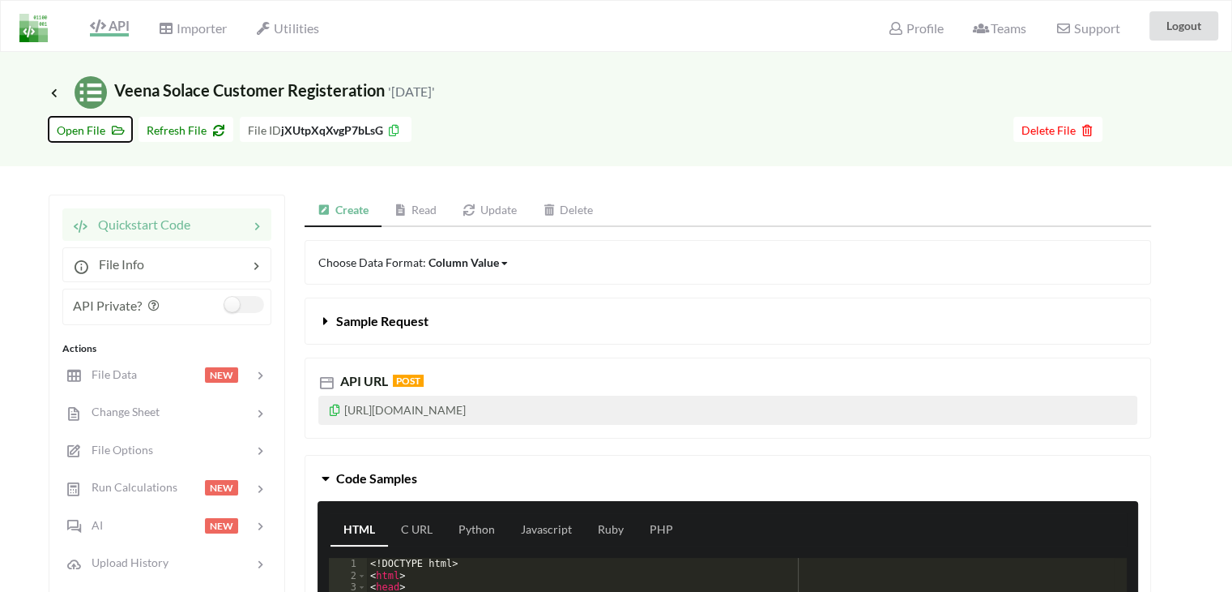
click at [84, 135] on span "Open File" at bounding box center [90, 130] width 67 height 14
click at [143, 405] on span "Change Sheet" at bounding box center [119, 411] width 79 height 14
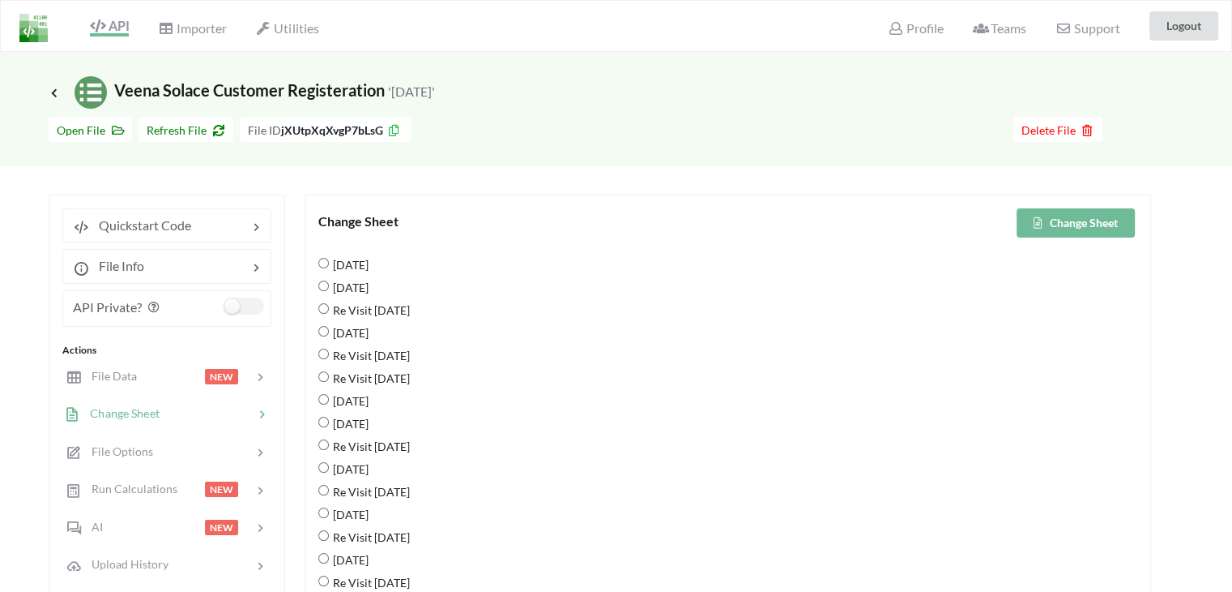
click at [175, 150] on div "Go To Files page Download hidden Open File Refresh File File ID jXUtpXqXvgP7bLs…" at bounding box center [616, 138] width 1232 height 58
click at [175, 133] on span "Refresh File" at bounding box center [186, 130] width 79 height 14
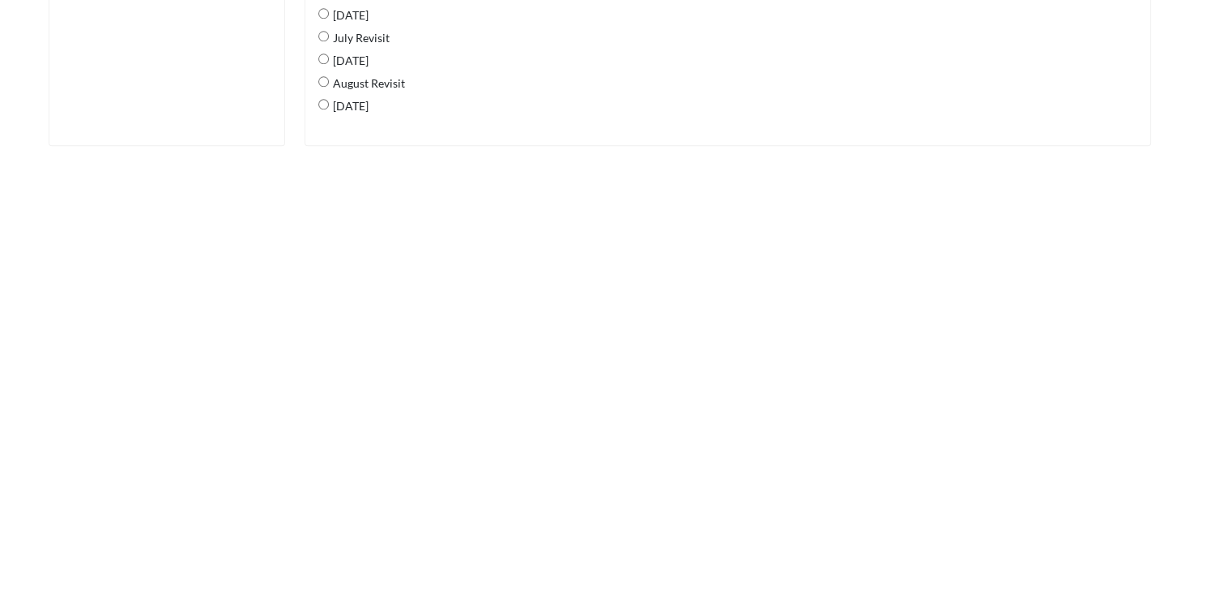
scroll to position [1540, 0]
click at [346, 111] on span "[DATE]" at bounding box center [349, 109] width 40 height 34
click at [329, 111] on 2025 "[DATE]" at bounding box center [323, 107] width 11 height 11
radio 2025 "true"
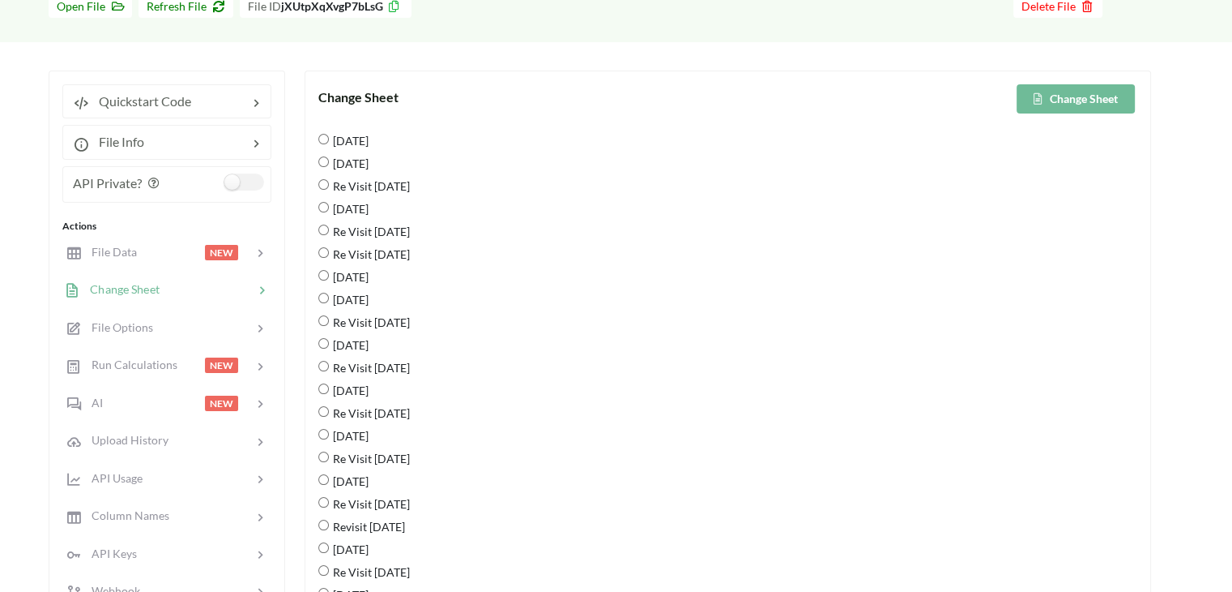
scroll to position [0, 0]
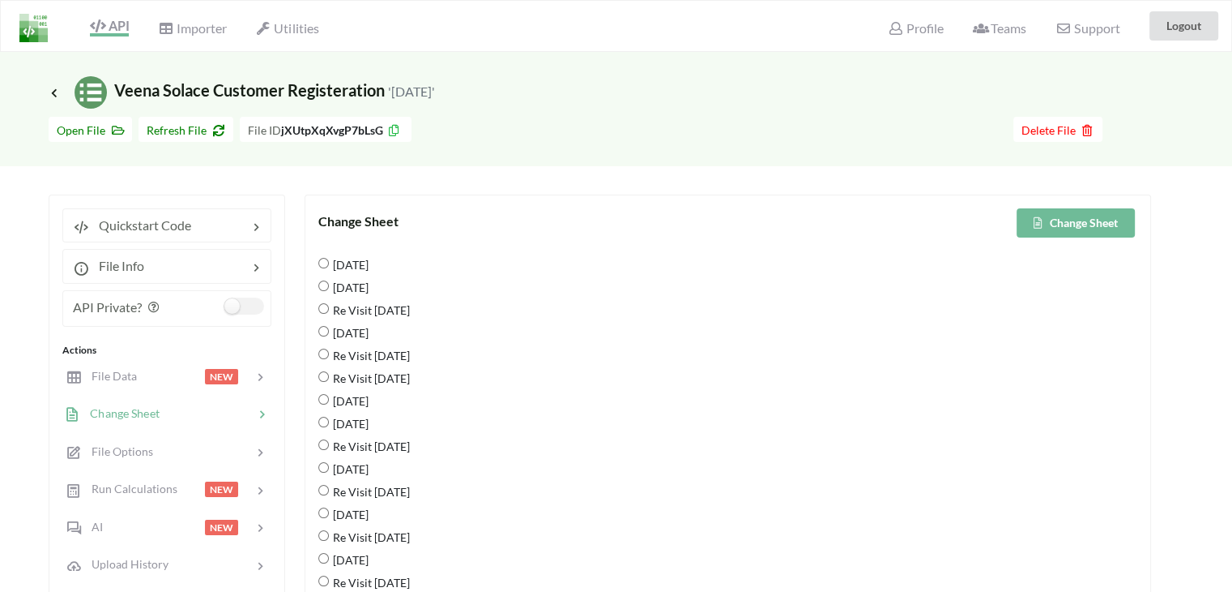
click at [1059, 228] on button "Change Sheet" at bounding box center [1076, 222] width 118 height 29
click at [53, 97] on span "Icon Link" at bounding box center [56, 93] width 15 height 12
click at [53, 94] on icon at bounding box center [54, 92] width 15 height 13
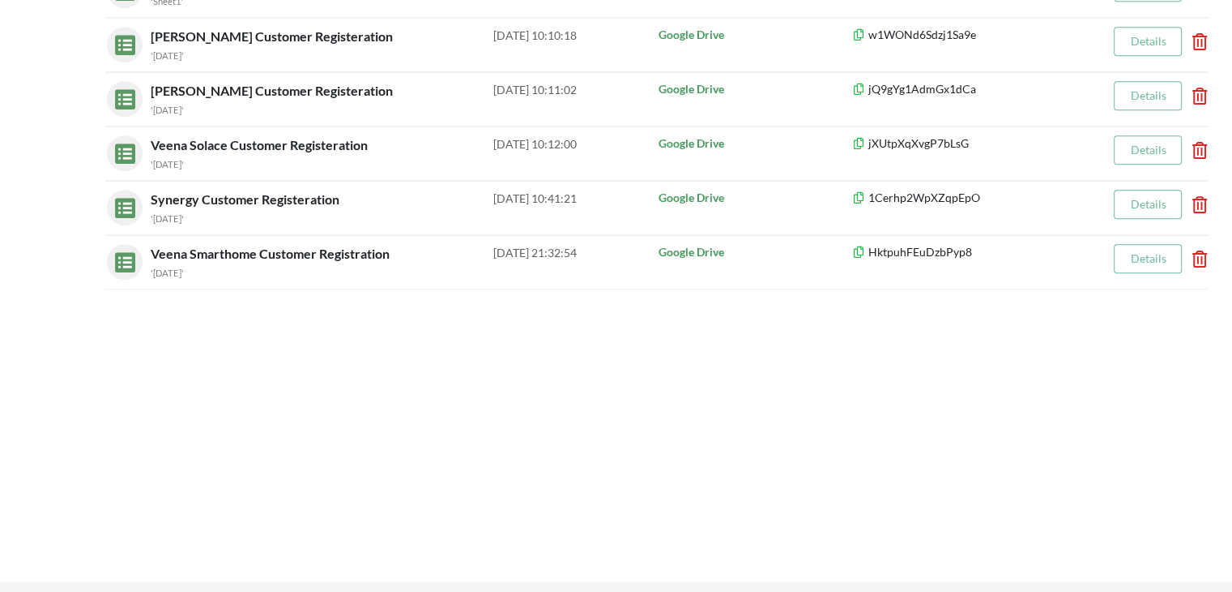
scroll to position [781, 0]
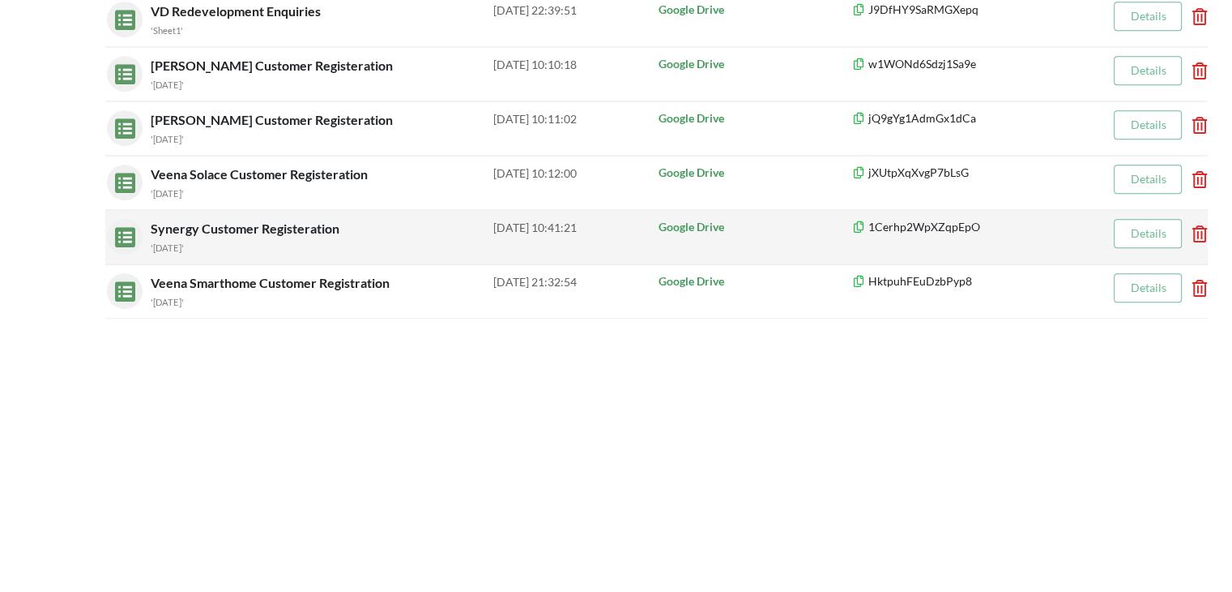
click at [252, 220] on span "Synergy Customer Registeration" at bounding box center [247, 227] width 192 height 15
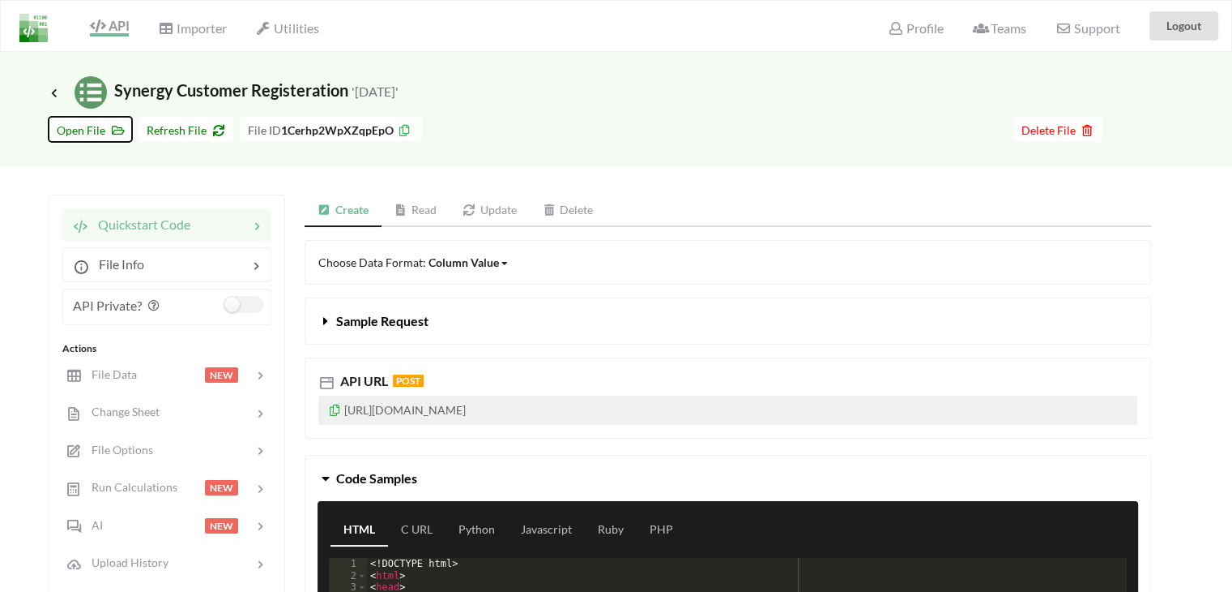
click at [87, 127] on span "Open File" at bounding box center [90, 130] width 67 height 14
click at [130, 422] on div "Change Sheet" at bounding box center [166, 412] width 213 height 38
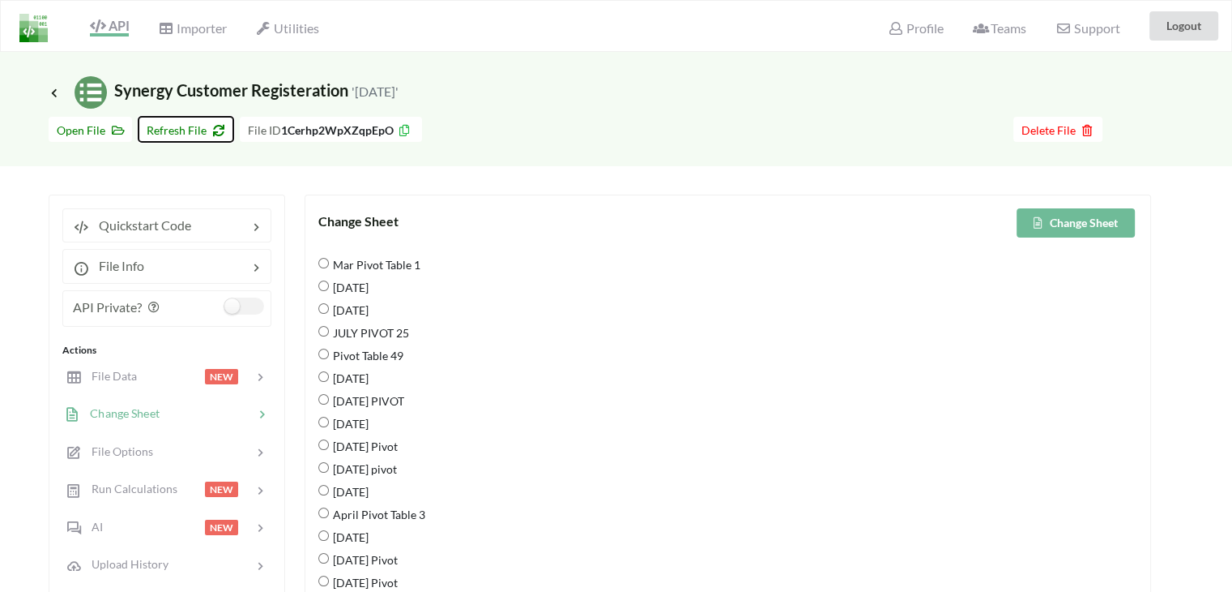
click at [179, 126] on span "Refresh File" at bounding box center [186, 130] width 79 height 14
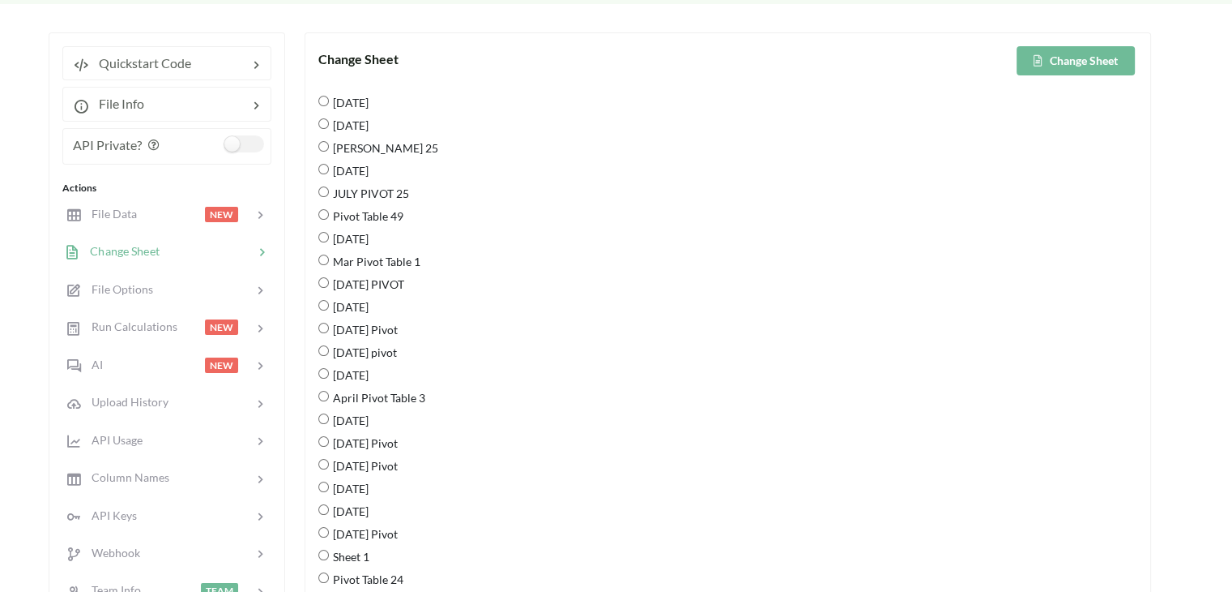
click at [347, 101] on span "[DATE]" at bounding box center [349, 102] width 40 height 34
click at [329, 101] on 2025 "[DATE]" at bounding box center [323, 101] width 11 height 11
radio 2025 "true"
click at [1070, 58] on button "Change Sheet" at bounding box center [1076, 60] width 118 height 29
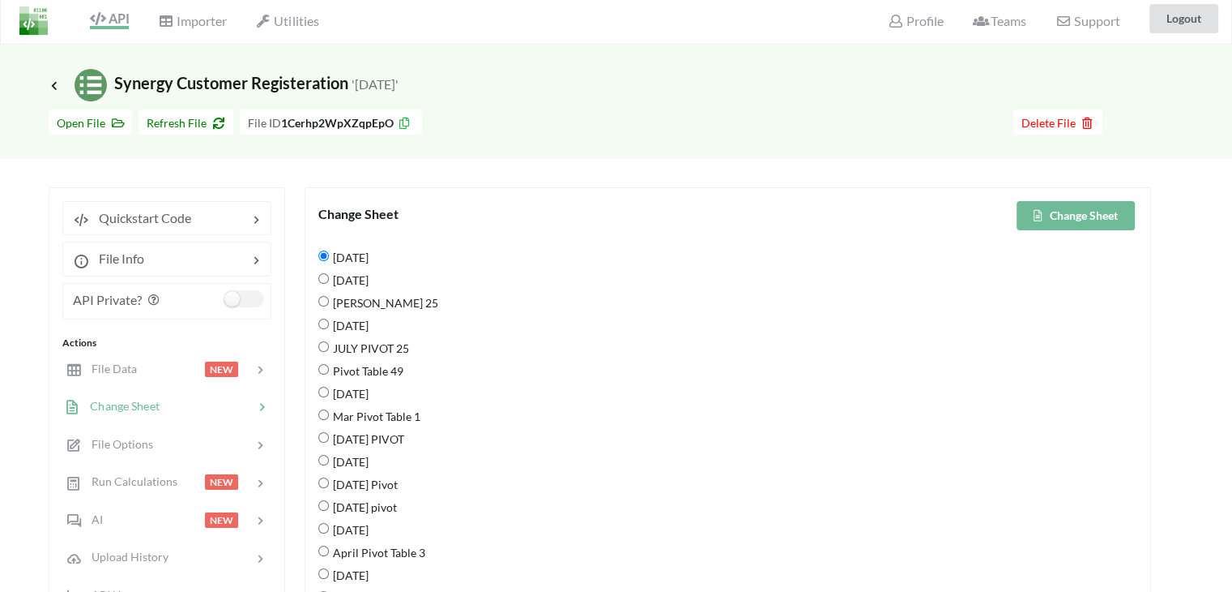
scroll to position [0, 0]
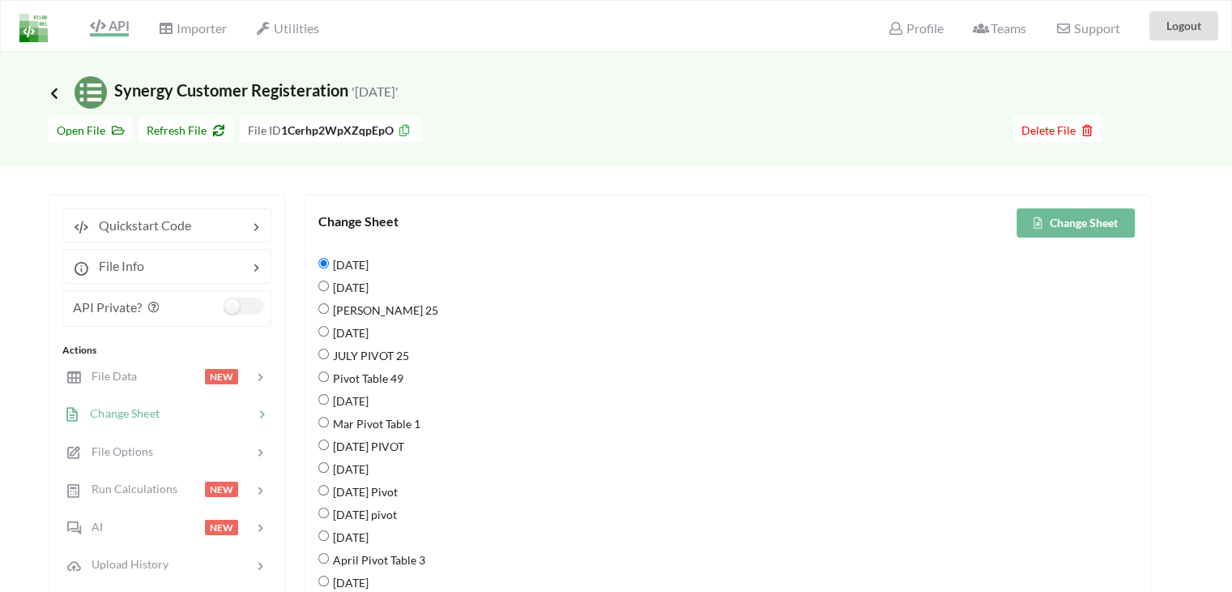
click at [52, 92] on icon at bounding box center [54, 92] width 15 height 13
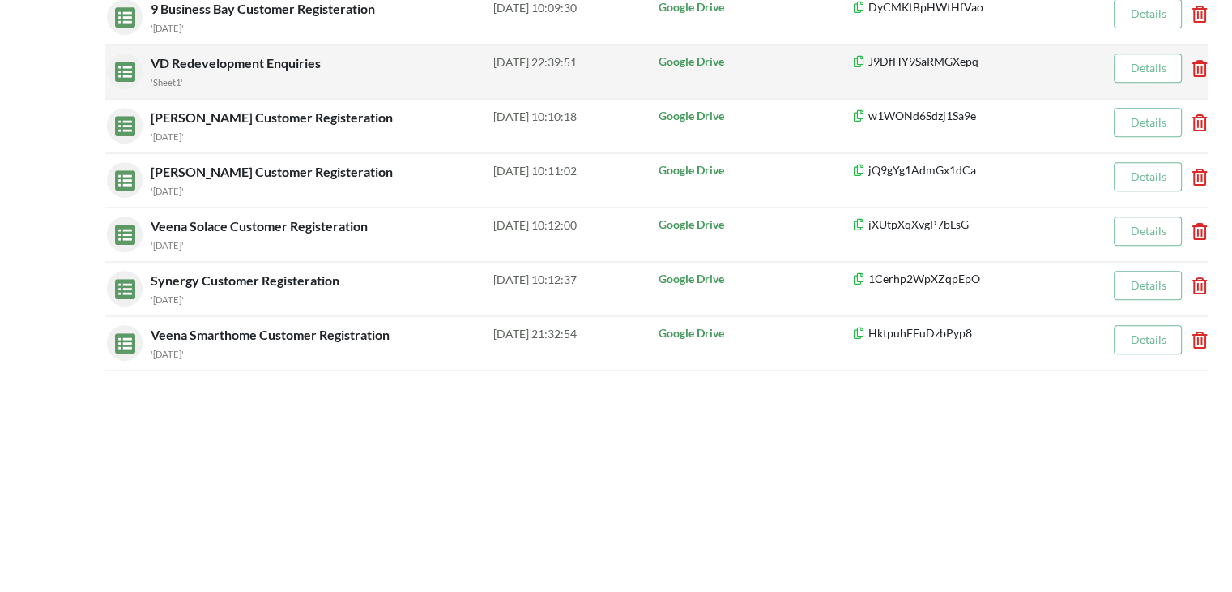
scroll to position [862, 0]
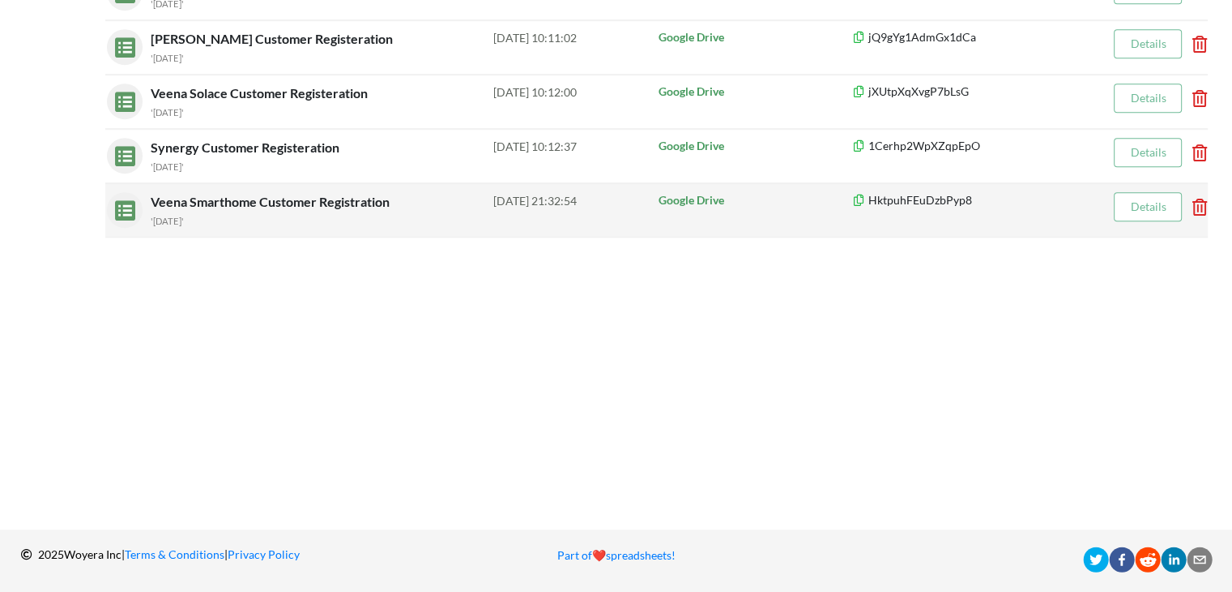
click at [280, 194] on span "Veena Smarthome Customer Registration" at bounding box center [272, 201] width 242 height 15
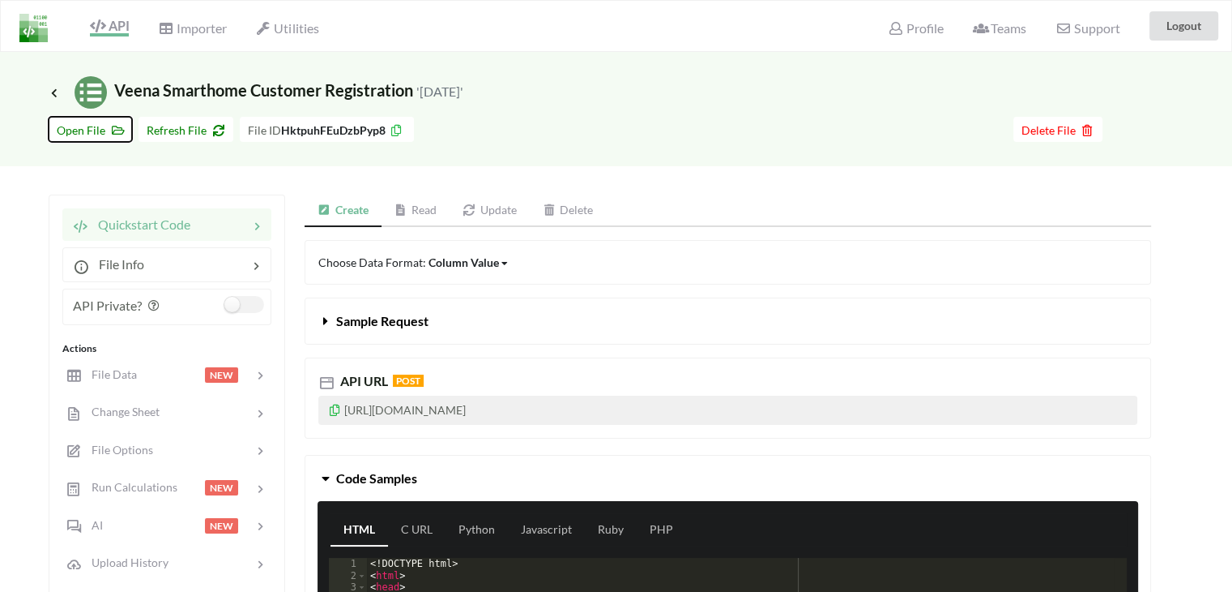
click at [56, 126] on button "Open File" at bounding box center [90, 129] width 83 height 25
click at [156, 407] on span "Change Sheet" at bounding box center [119, 411] width 79 height 14
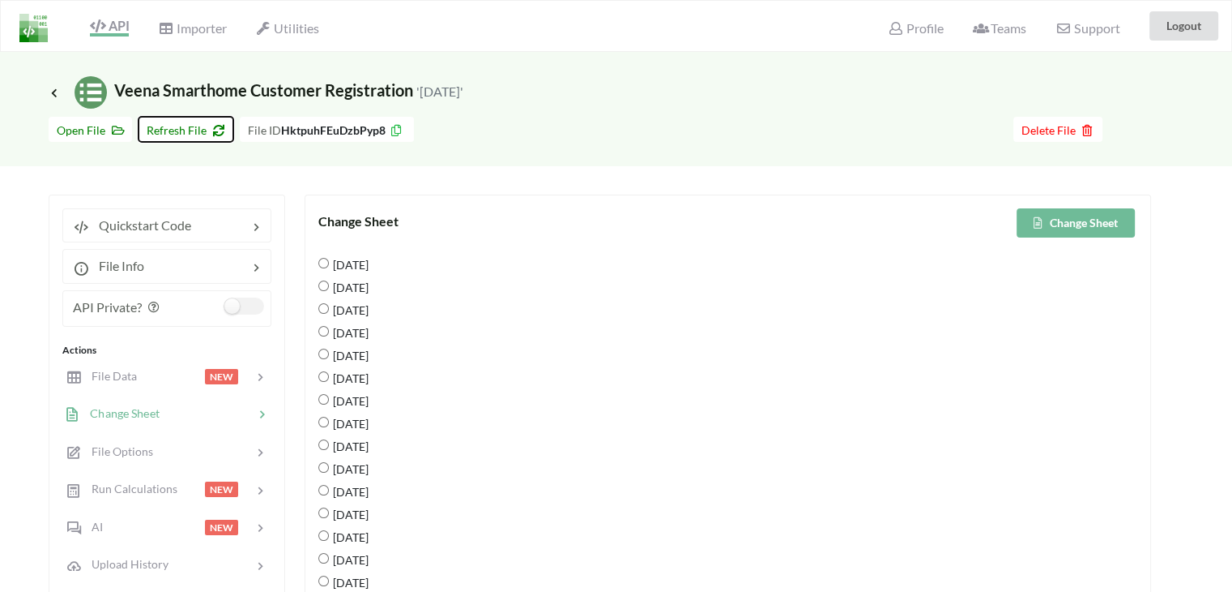
click at [189, 130] on span "Refresh File" at bounding box center [186, 130] width 79 height 14
click at [342, 263] on span "[DATE]" at bounding box center [349, 264] width 40 height 34
click at [329, 263] on 2025 "[DATE]" at bounding box center [323, 263] width 11 height 11
radio 2025 "true"
click at [1053, 221] on button "Change Sheet" at bounding box center [1076, 222] width 118 height 29
